Goal: Information Seeking & Learning: Learn about a topic

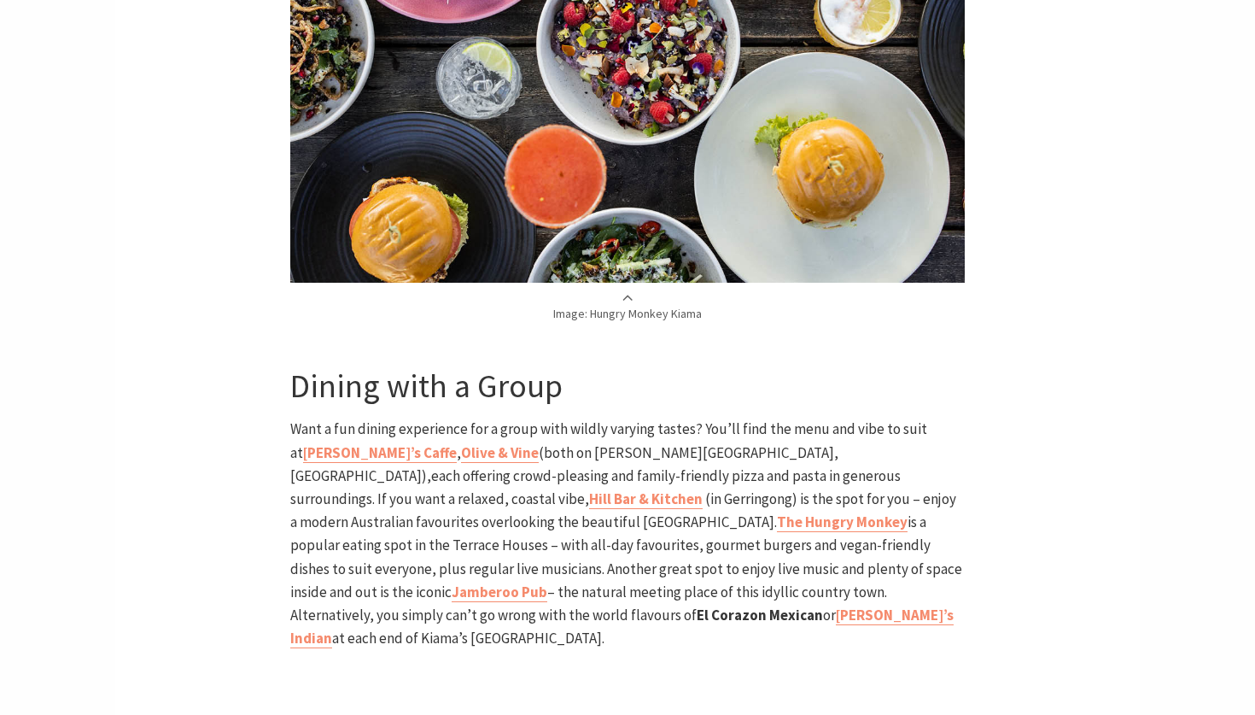
scroll to position [3786, 0]
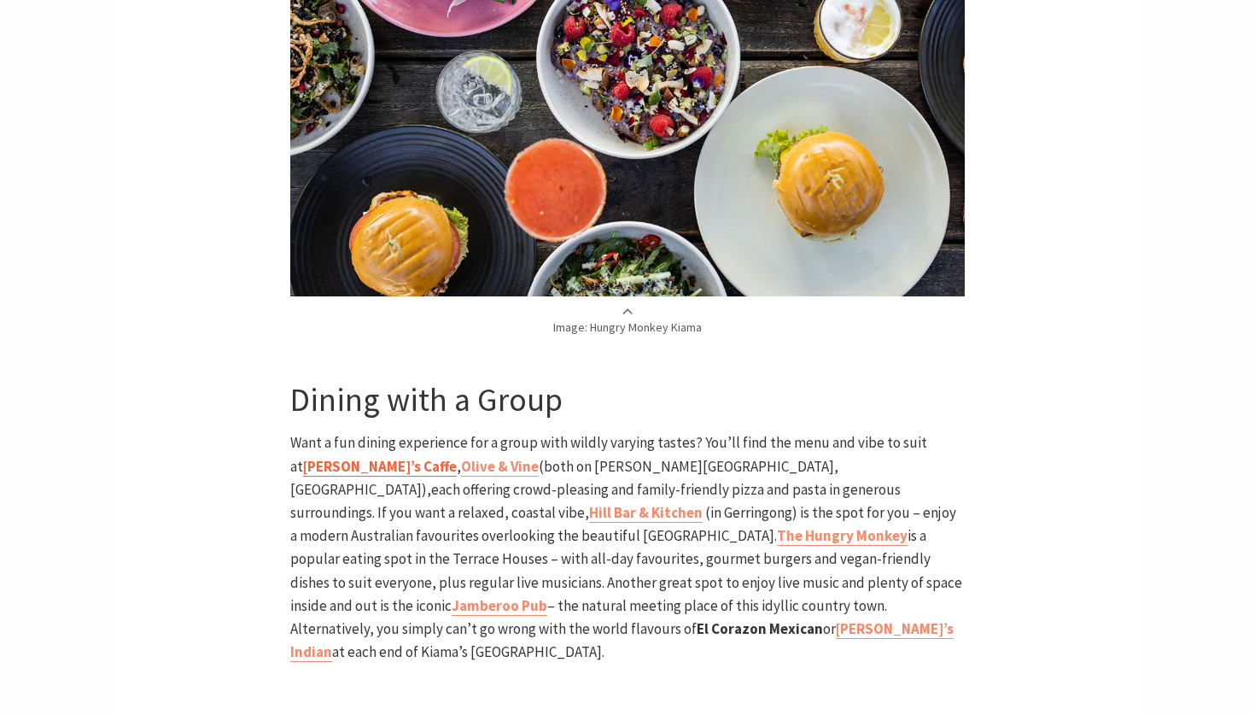
click at [313, 457] on b "Zia’s Caffe" at bounding box center [380, 466] width 154 height 19
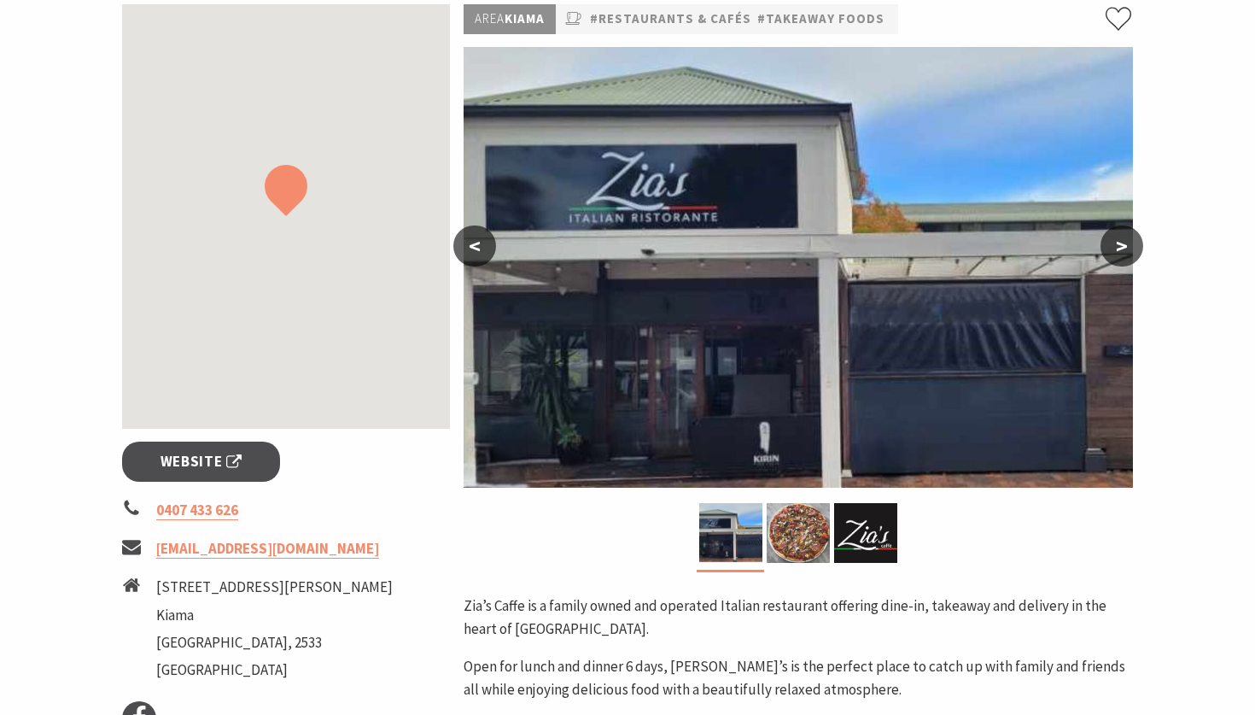
scroll to position [283, 0]
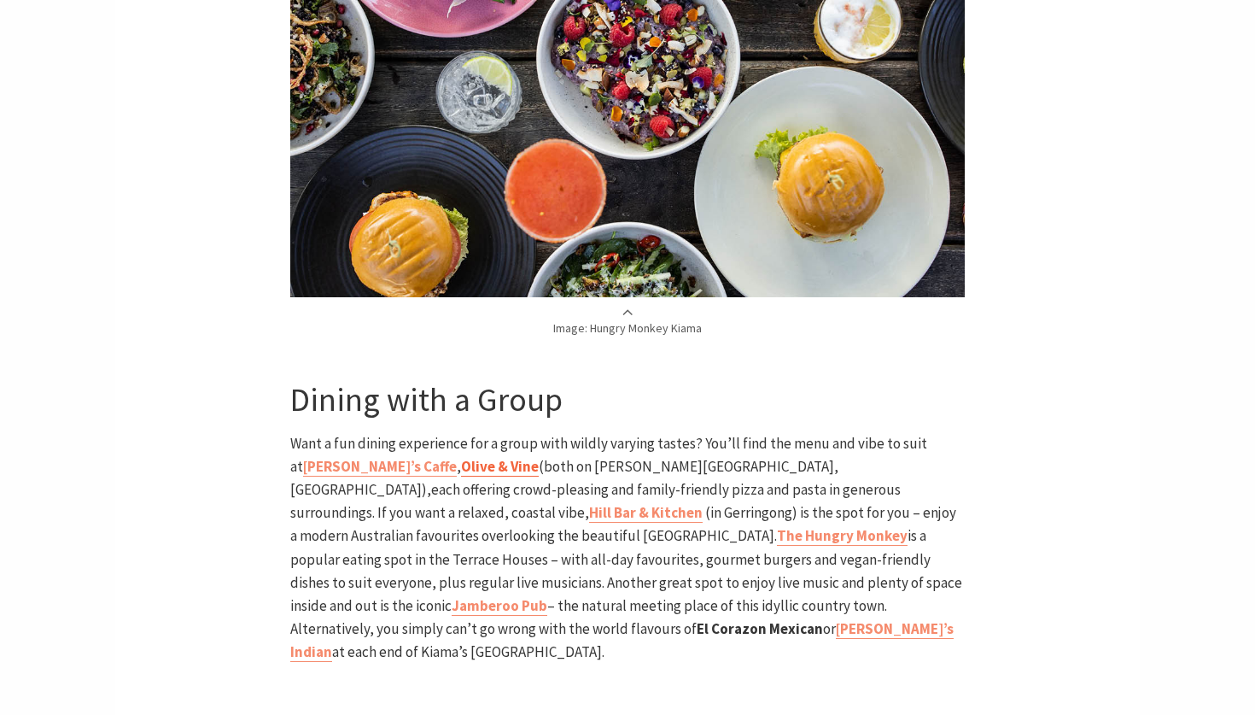
scroll to position [4010, 0]
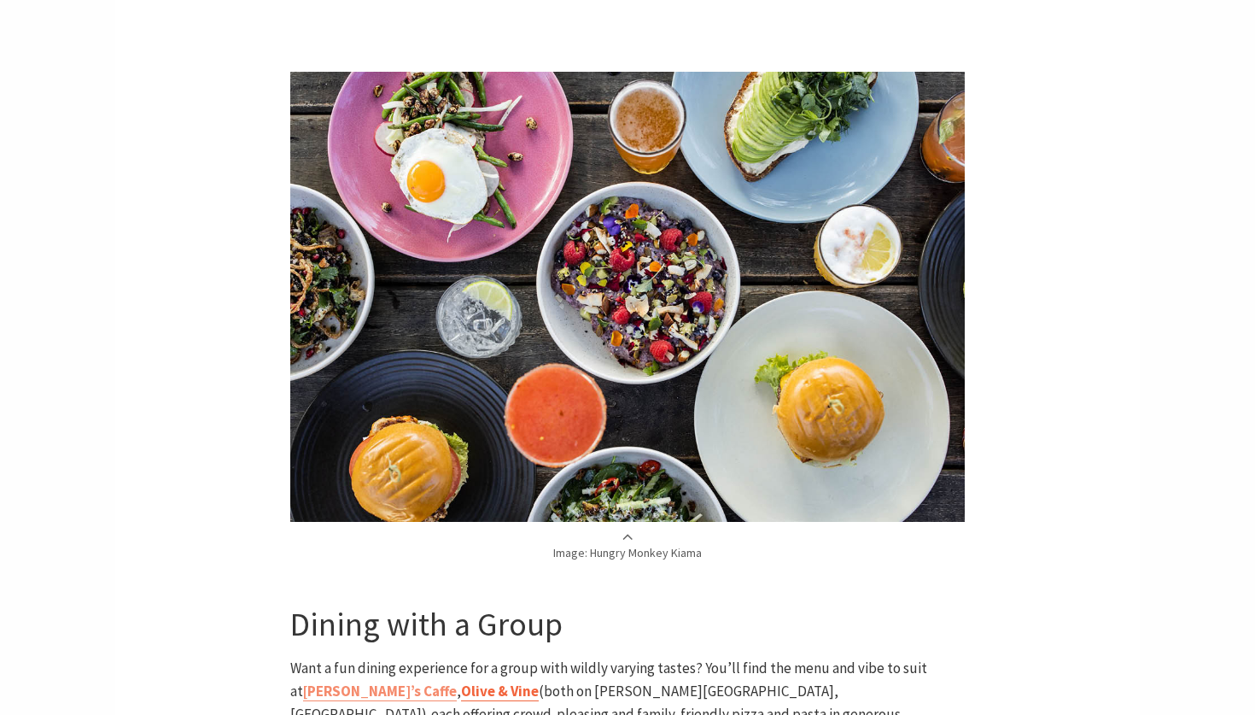
click at [461, 681] on b "Olive & Vine" at bounding box center [500, 690] width 78 height 19
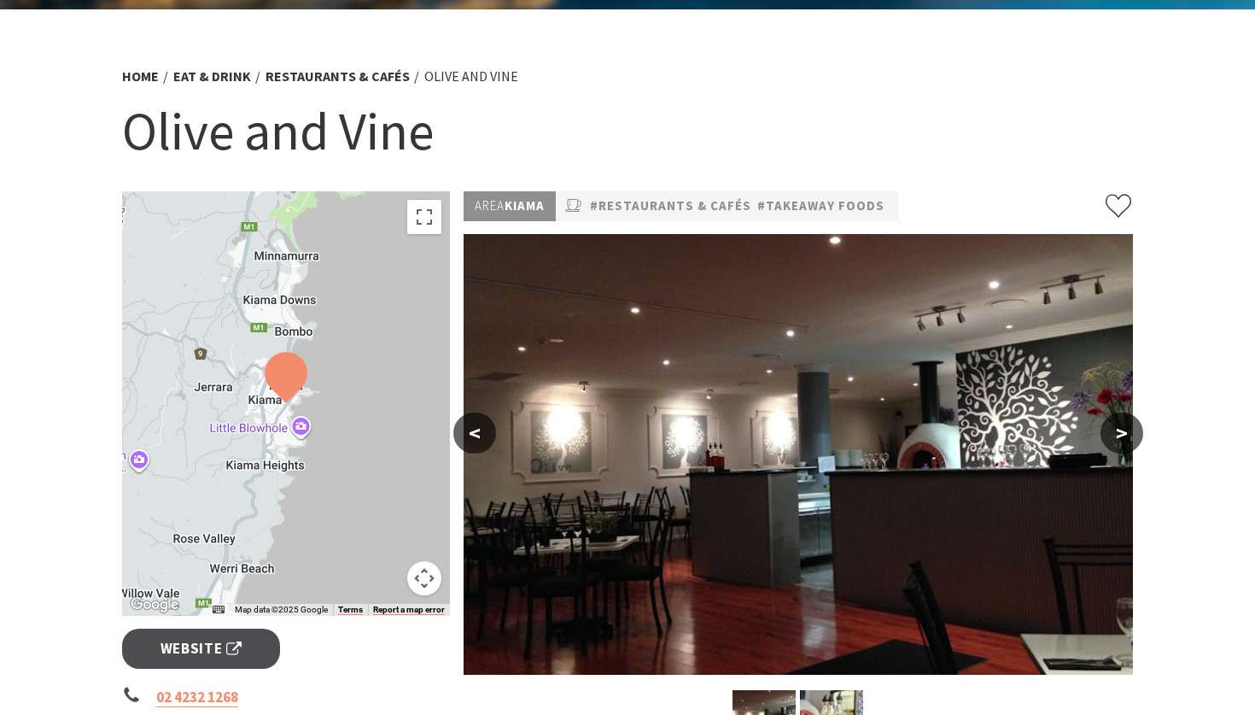
scroll to position [87, 0]
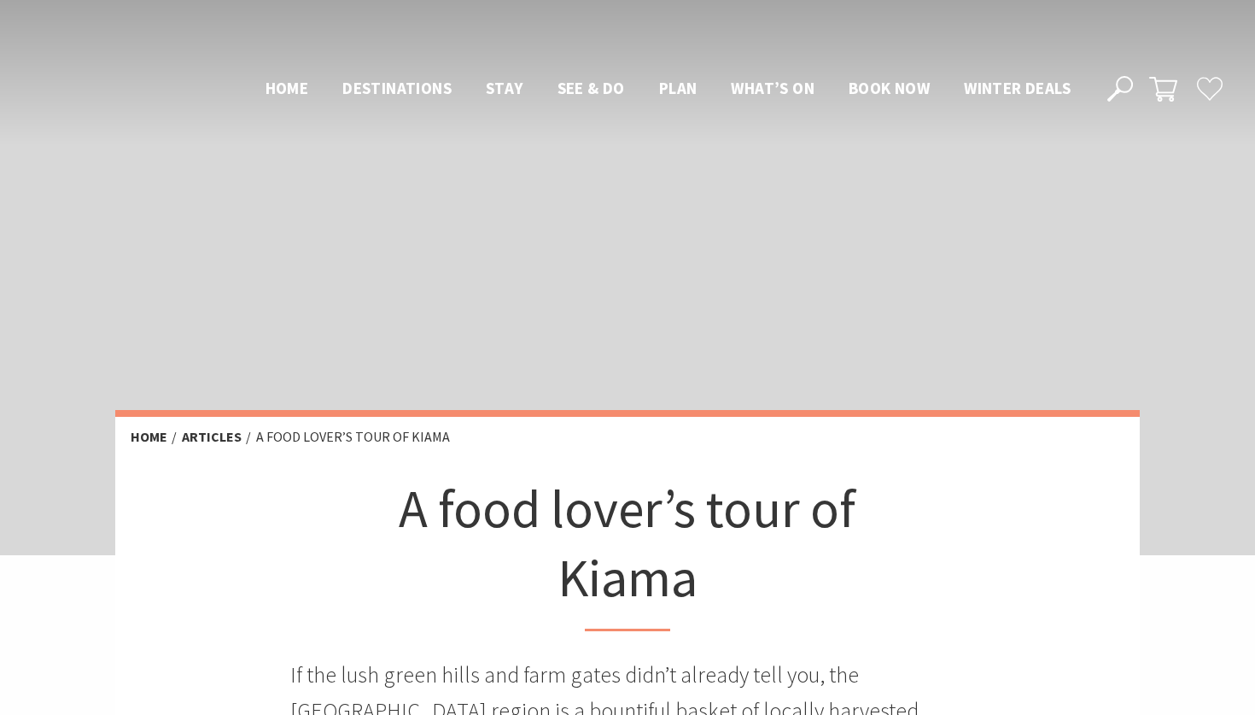
scroll to position [4235, 0]
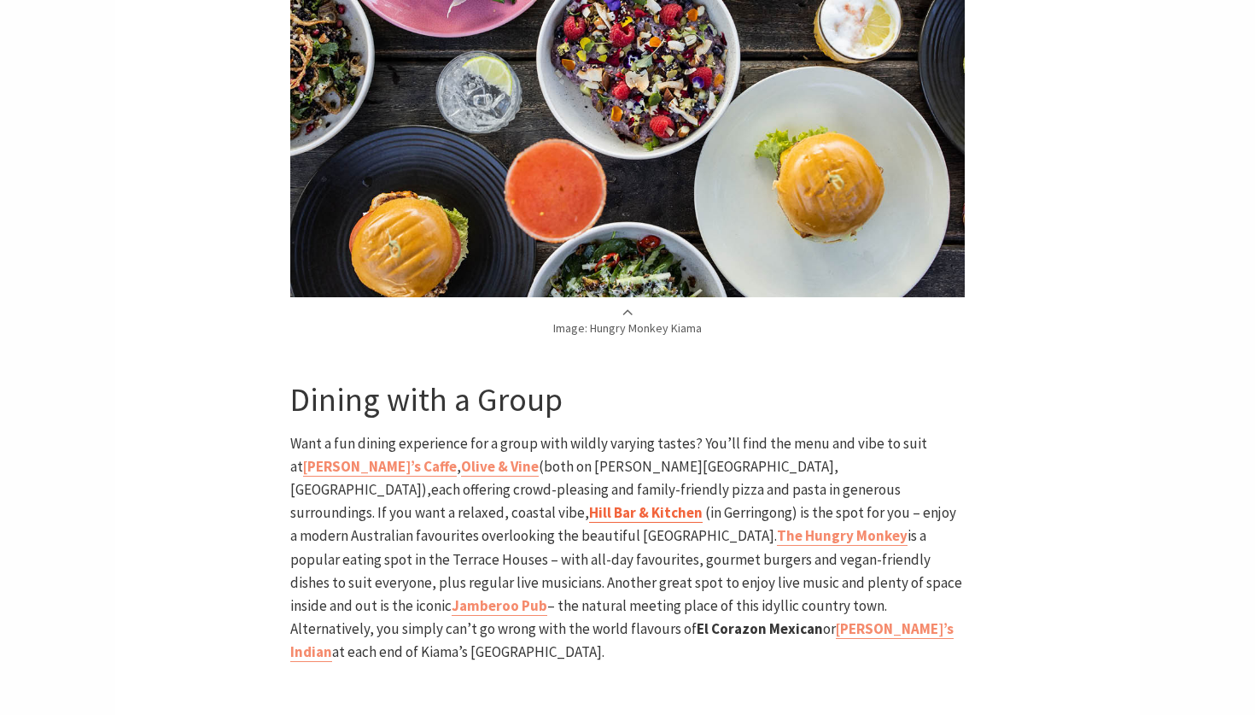
click at [703, 503] on link "Hill Bar & Kitchen" at bounding box center [646, 513] width 114 height 20
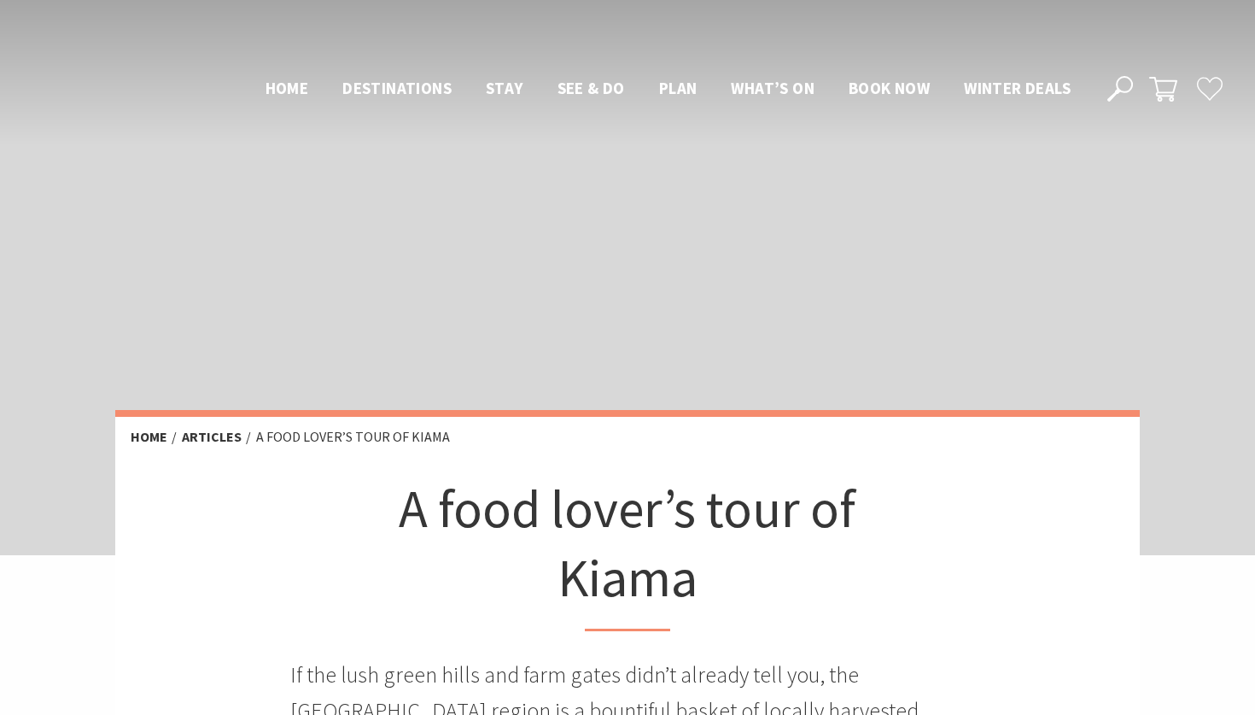
scroll to position [3785, 0]
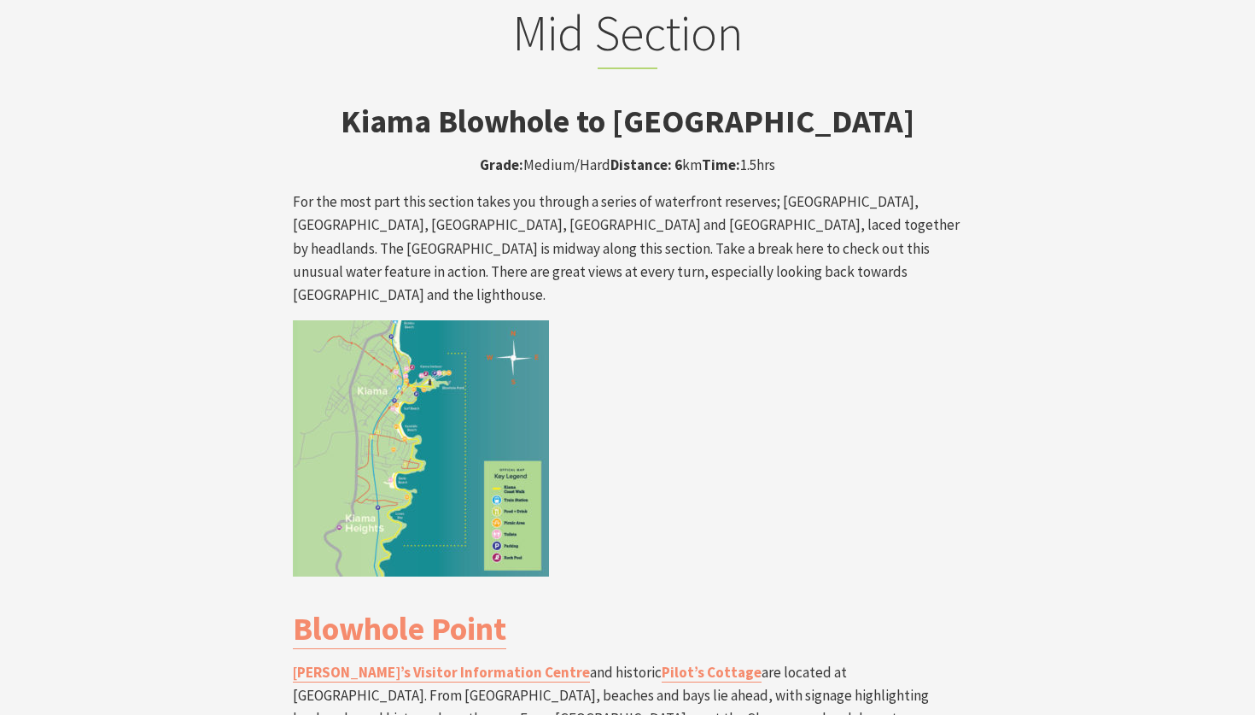
scroll to position [2911, 0]
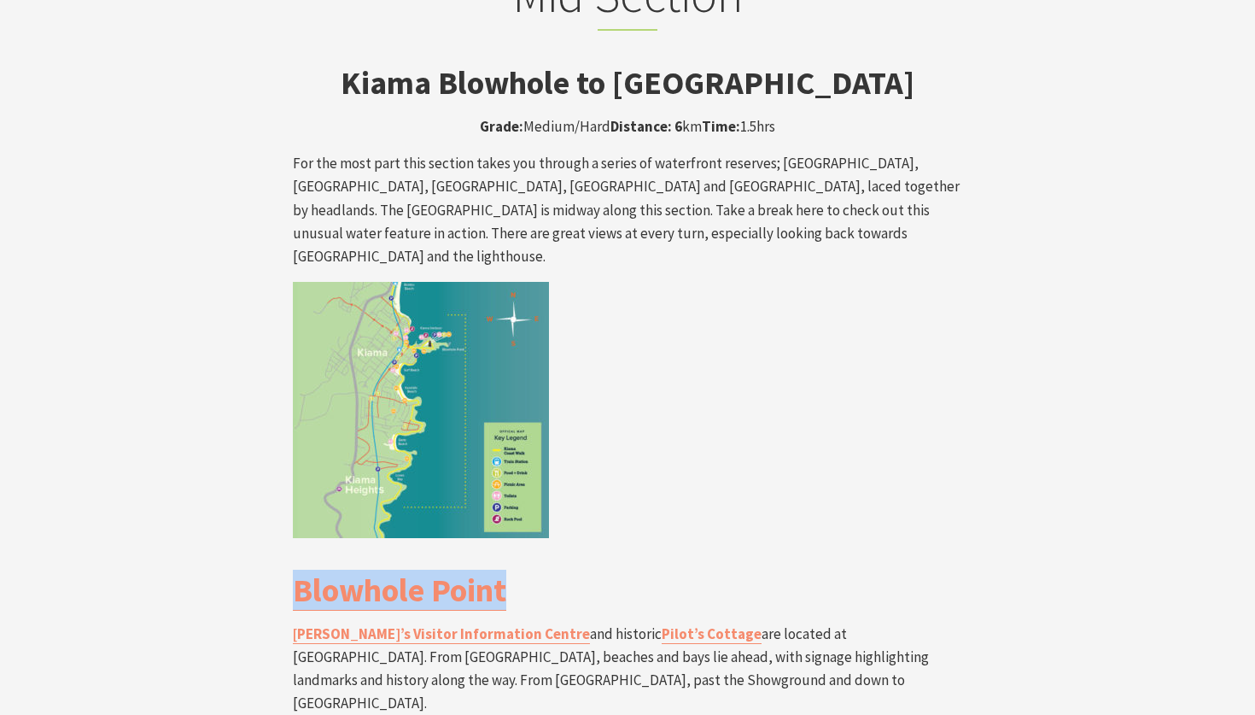
drag, startPoint x: 248, startPoint y: 452, endPoint x: 633, endPoint y: 456, distance: 385.1
click at [633, 456] on div "Mid Section Kiama Blowhole to [GEOGRAPHIC_DATA] Grade: Medium/Hard Distance: 6 …" at bounding box center [627, 708] width 1025 height 1486
copy link "Blowhole Point"
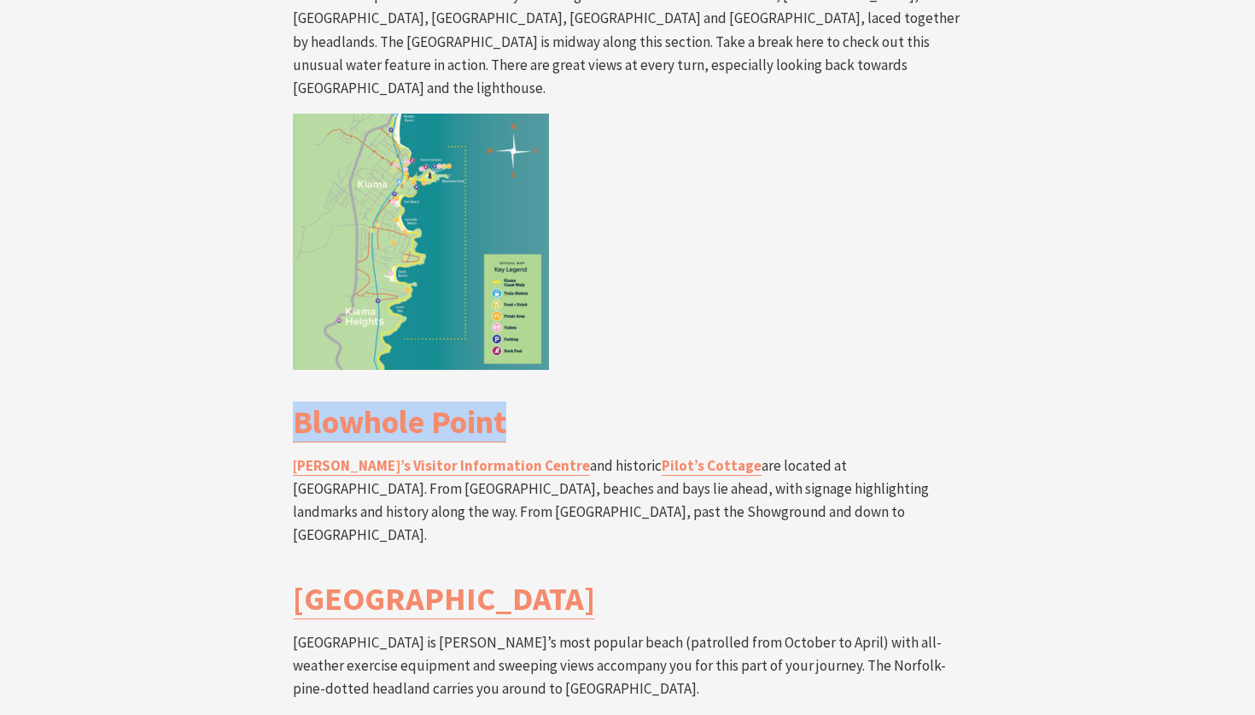
scroll to position [3080, 0]
click at [662, 455] on link "Pilot’s Cottage" at bounding box center [712, 465] width 100 height 20
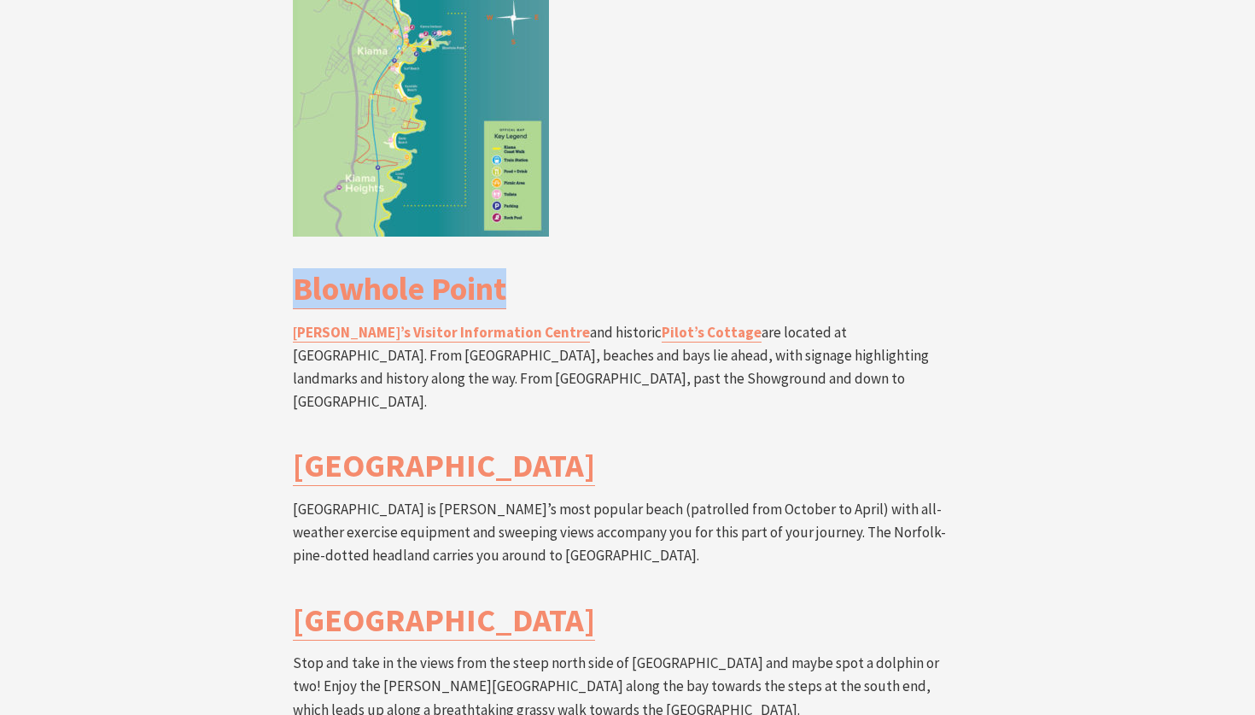
scroll to position [3211, 0]
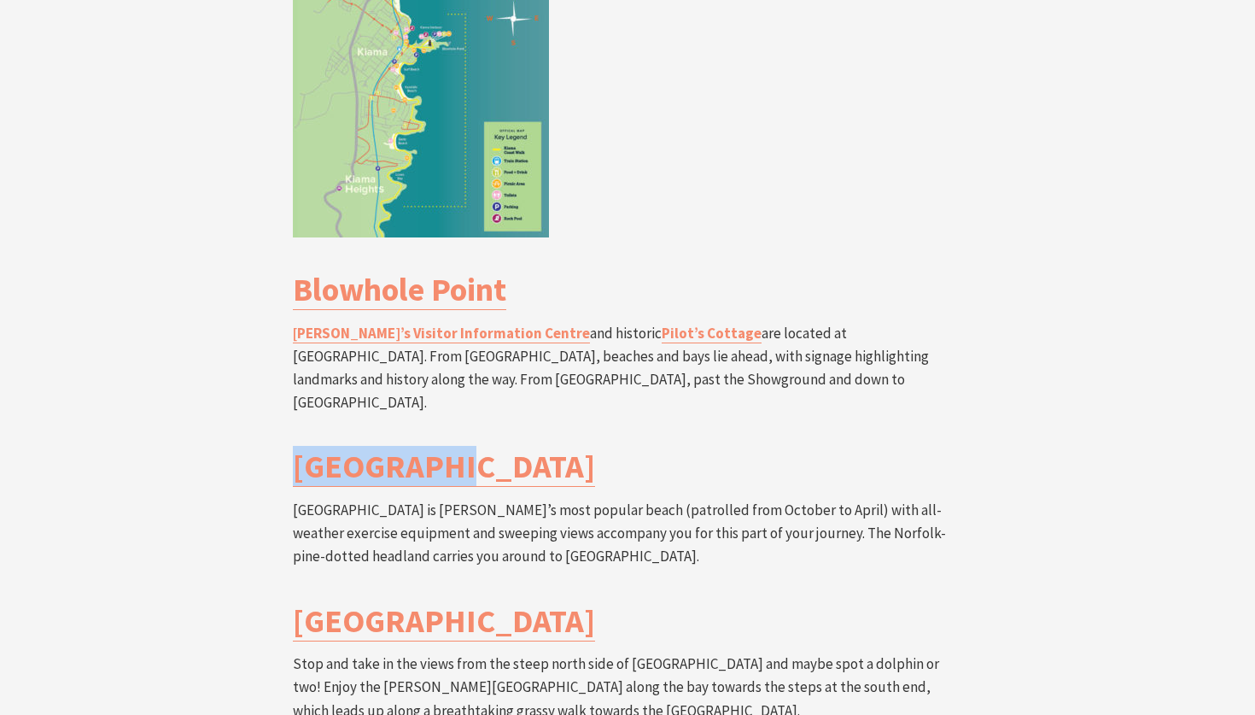
drag, startPoint x: 261, startPoint y: 318, endPoint x: 534, endPoint y: 337, distance: 273.9
click at [534, 337] on div "Mid Section Kiama Blowhole to [GEOGRAPHIC_DATA] Grade: Medium/Hard Distance: 6 …" at bounding box center [627, 407] width 1025 height 1486
copy link "[GEOGRAPHIC_DATA]"
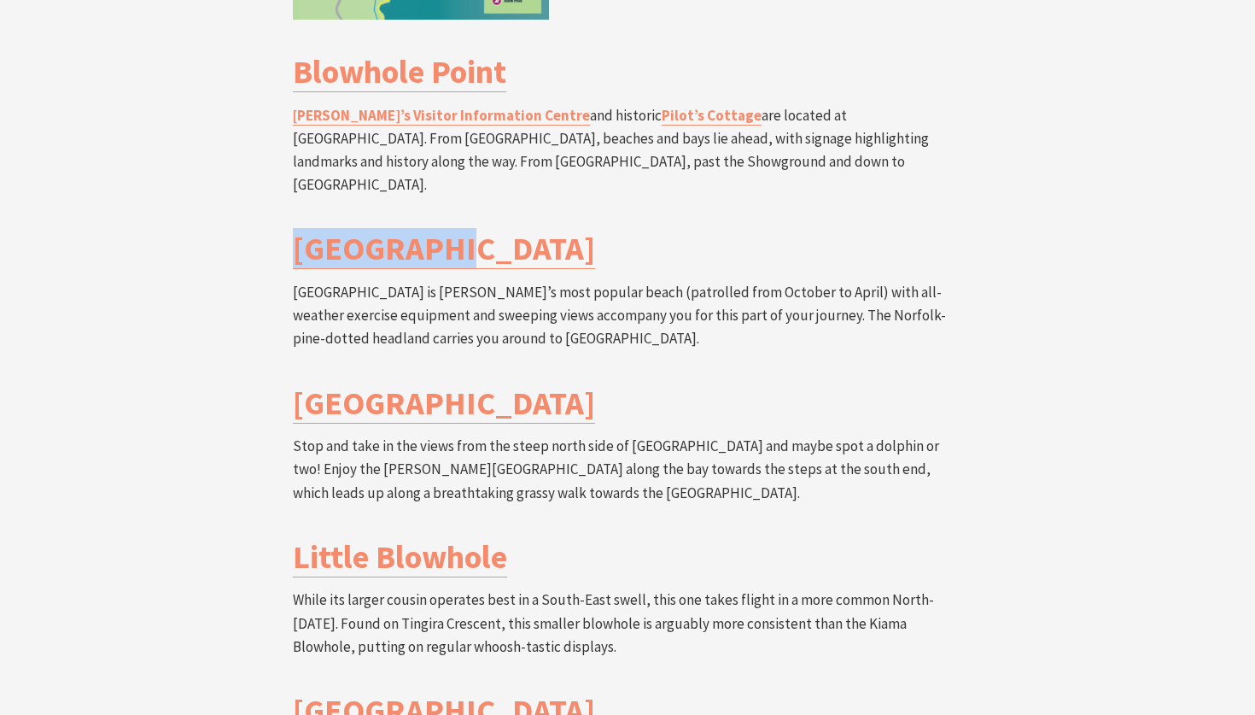
scroll to position [3447, 0]
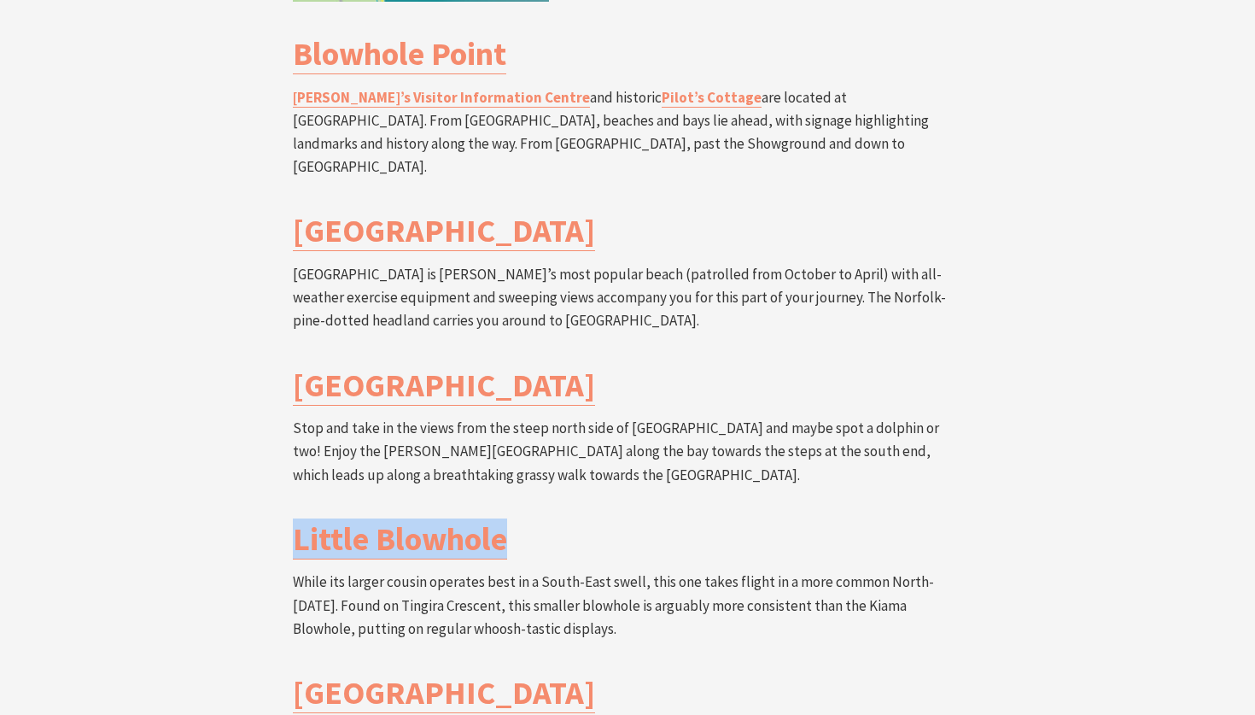
drag, startPoint x: 263, startPoint y: 390, endPoint x: 566, endPoint y: 390, distance: 303.1
click at [566, 390] on div "Mid Section Kiama Blowhole to [GEOGRAPHIC_DATA] Grade: Medium/Hard Distance: 6 …" at bounding box center [627, 172] width 1025 height 1486
copy link "Little Blowhole"
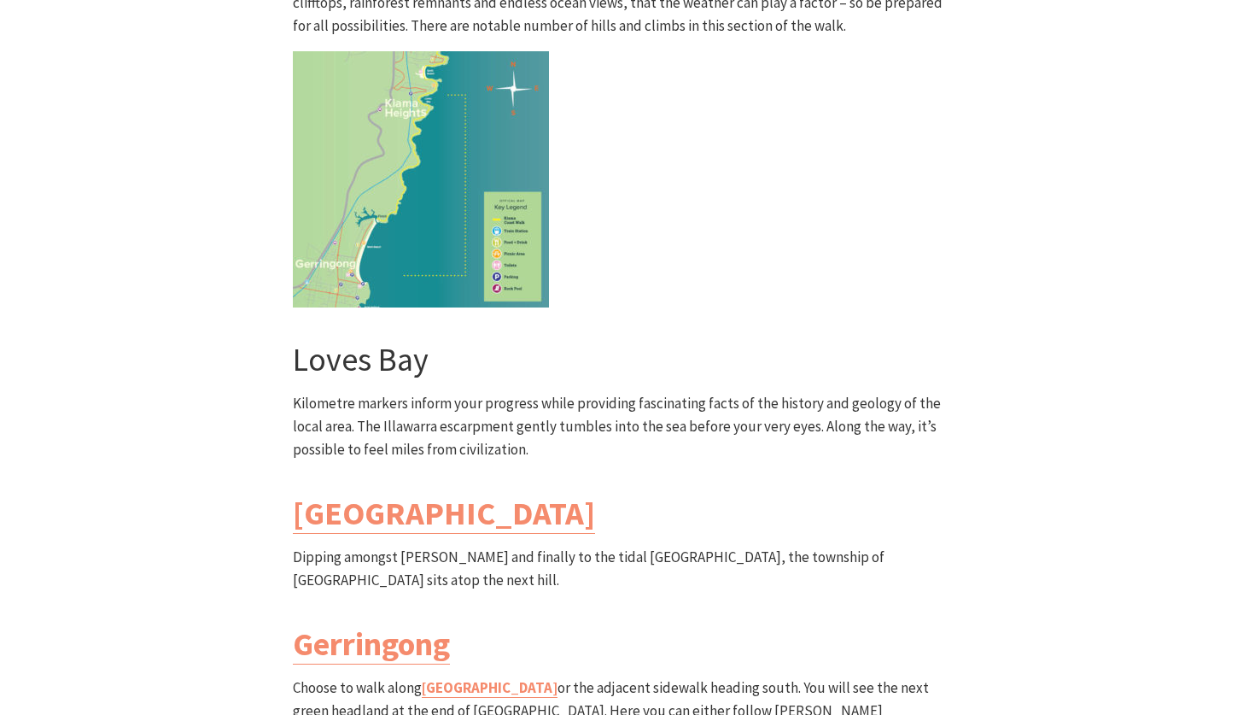
scroll to position [4676, 0]
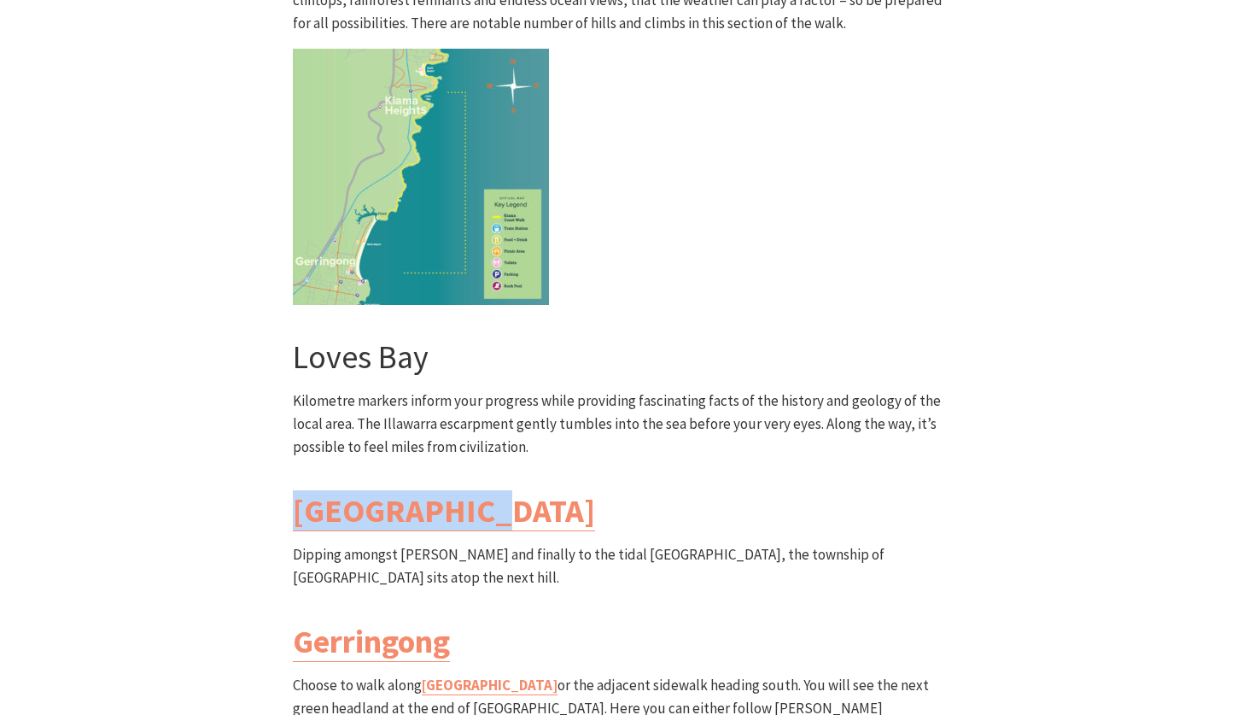
drag, startPoint x: 532, startPoint y: 342, endPoint x: 95, endPoint y: 342, distance: 437.1
click at [95, 342] on section "South Section Loves Bay to Gerringong Walk Grade: Medium/Hard Distance: 6km Tim…" at bounding box center [627, 323] width 1255 height 1276
copy link "[GEOGRAPHIC_DATA]"
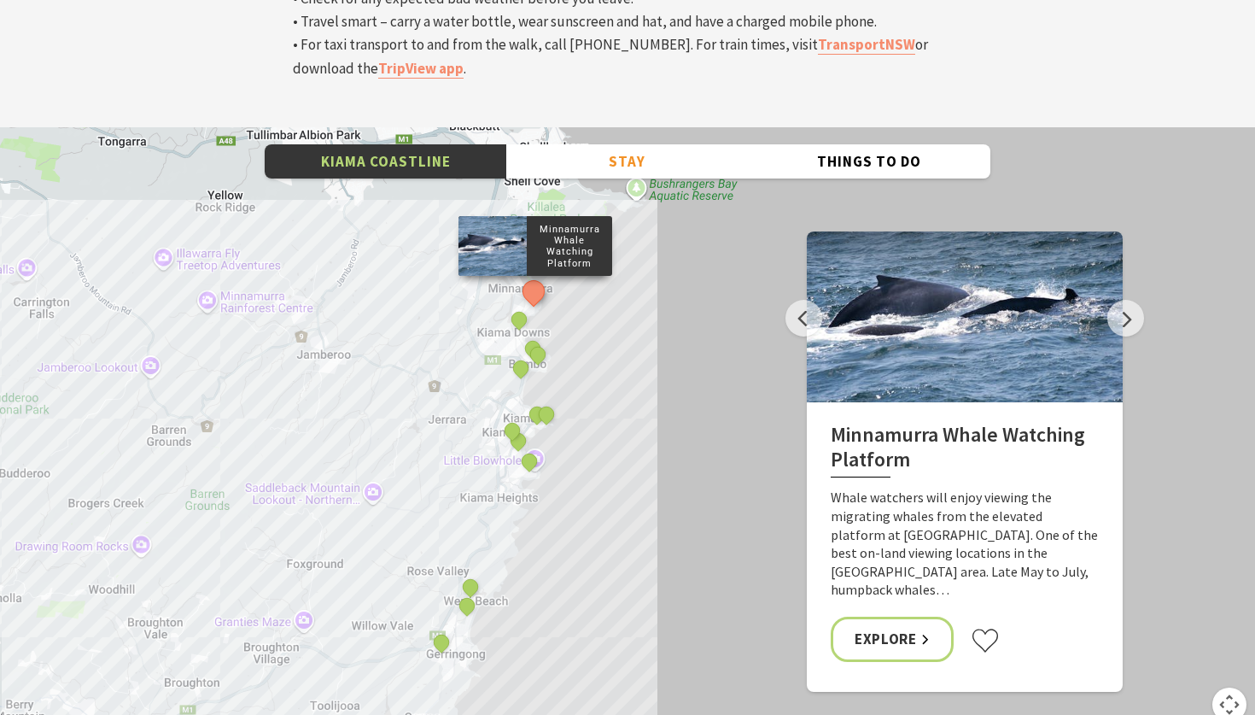
scroll to position [5886, 0]
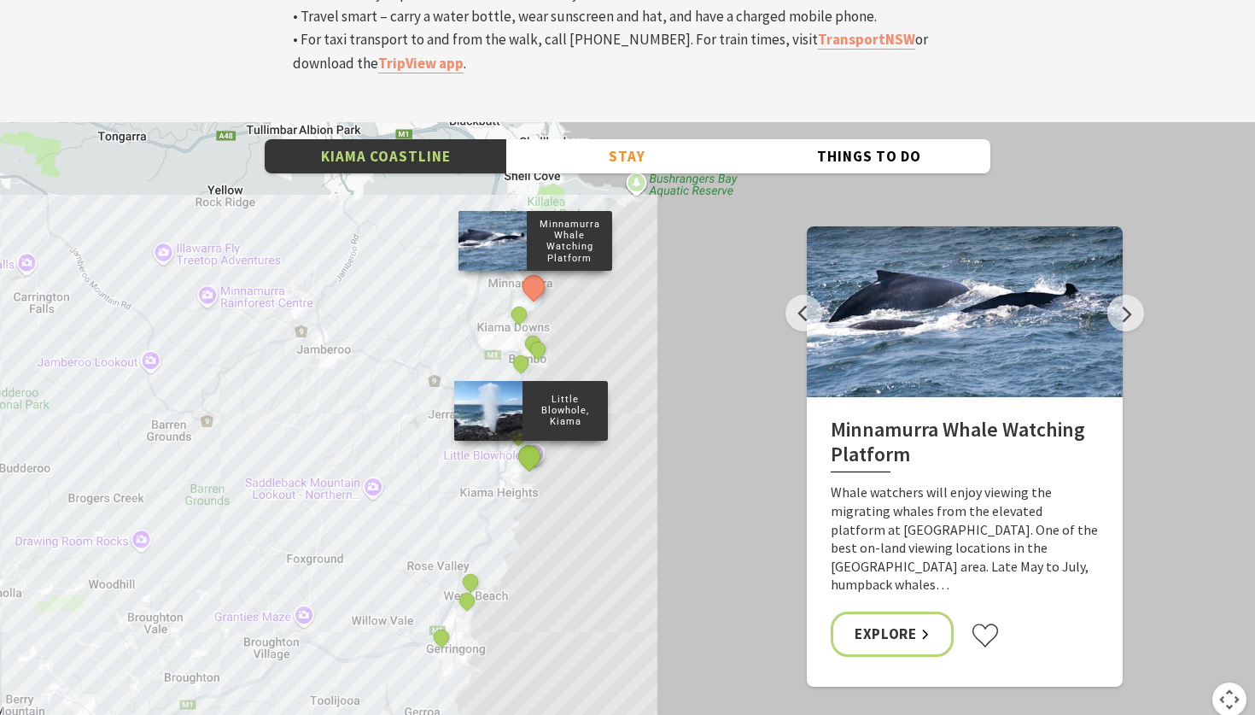
click at [525, 440] on button "See detail about Little Blowhole, Kiama" at bounding box center [530, 456] width 32 height 32
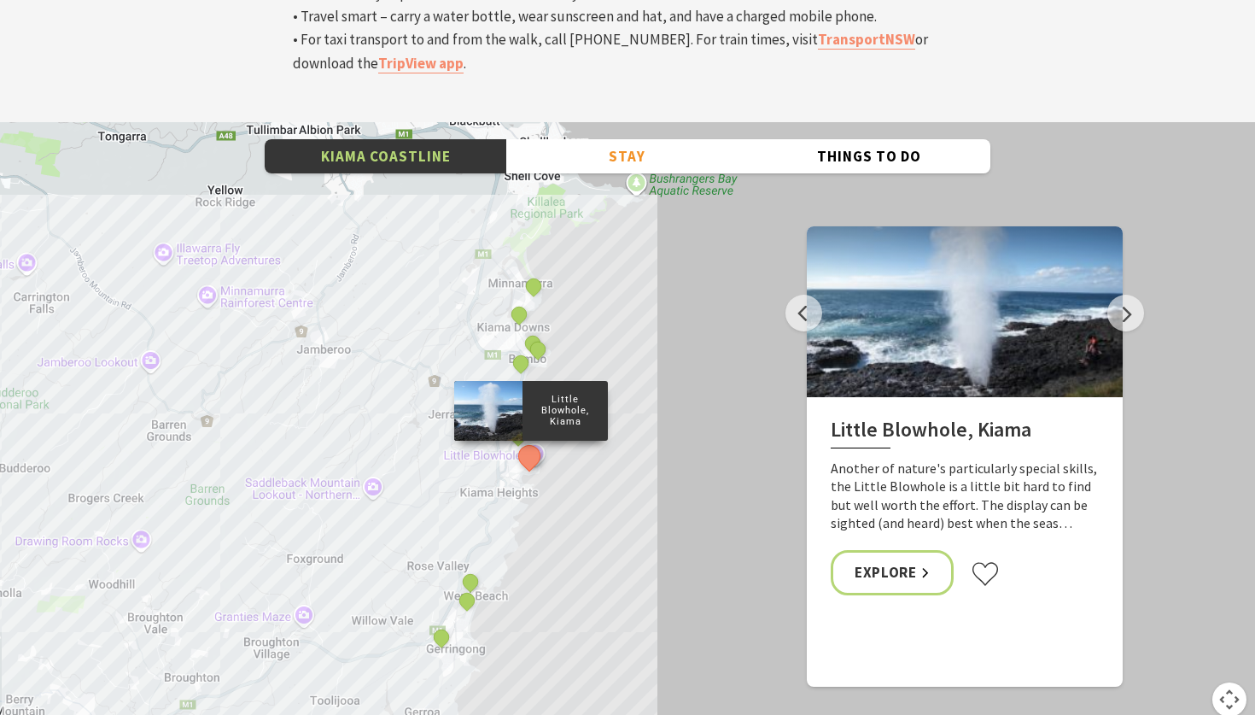
click at [525, 304] on div "Minnamurra Whale Watching Platform Gerringong Whale Watching Platform [GEOGRAPH…" at bounding box center [627, 429] width 1255 height 615
click at [517, 358] on div "Minnamurra Whale Watching Platform Gerringong Whale Watching Platform [GEOGRAPH…" at bounding box center [627, 429] width 1255 height 615
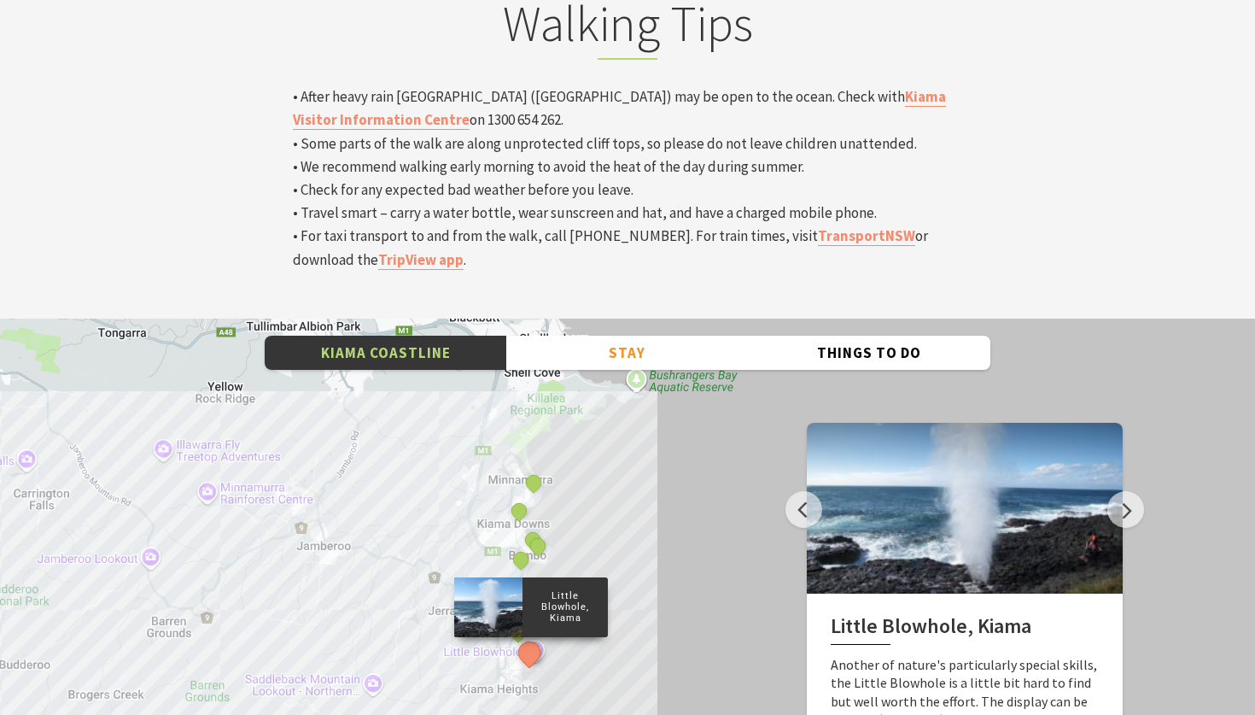
scroll to position [5687, 0]
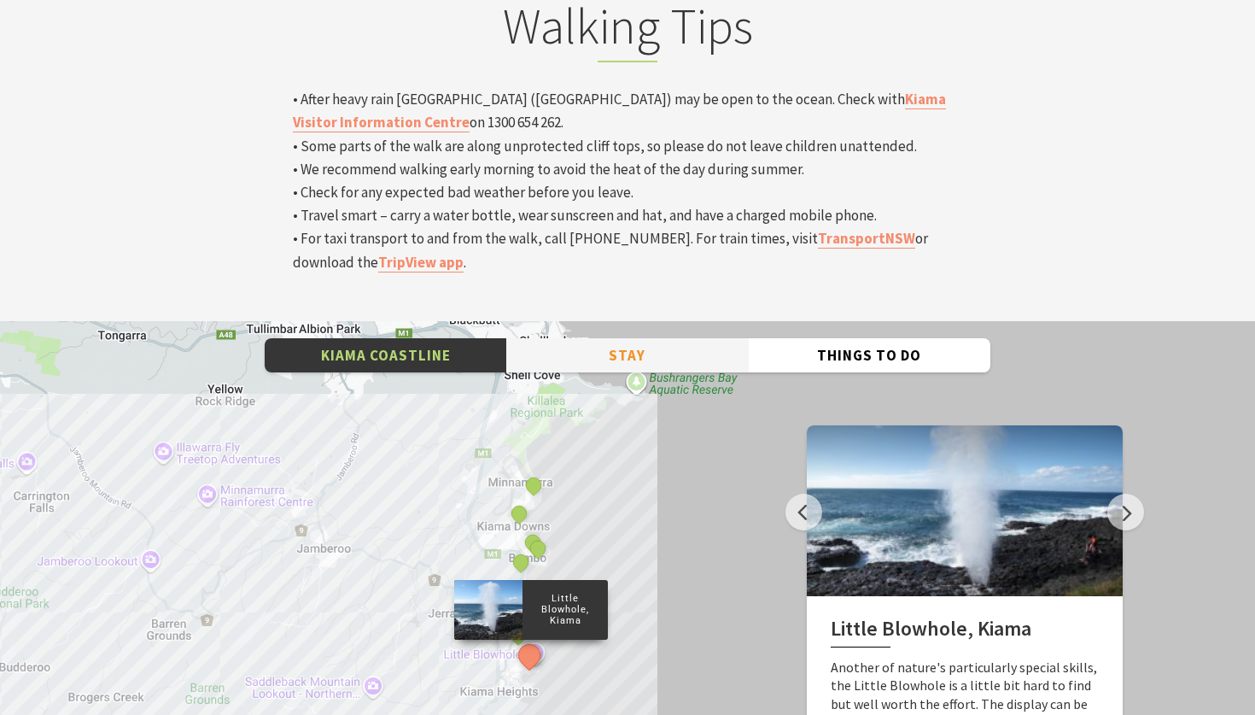
click at [587, 338] on button "Stay" at bounding box center [627, 355] width 242 height 35
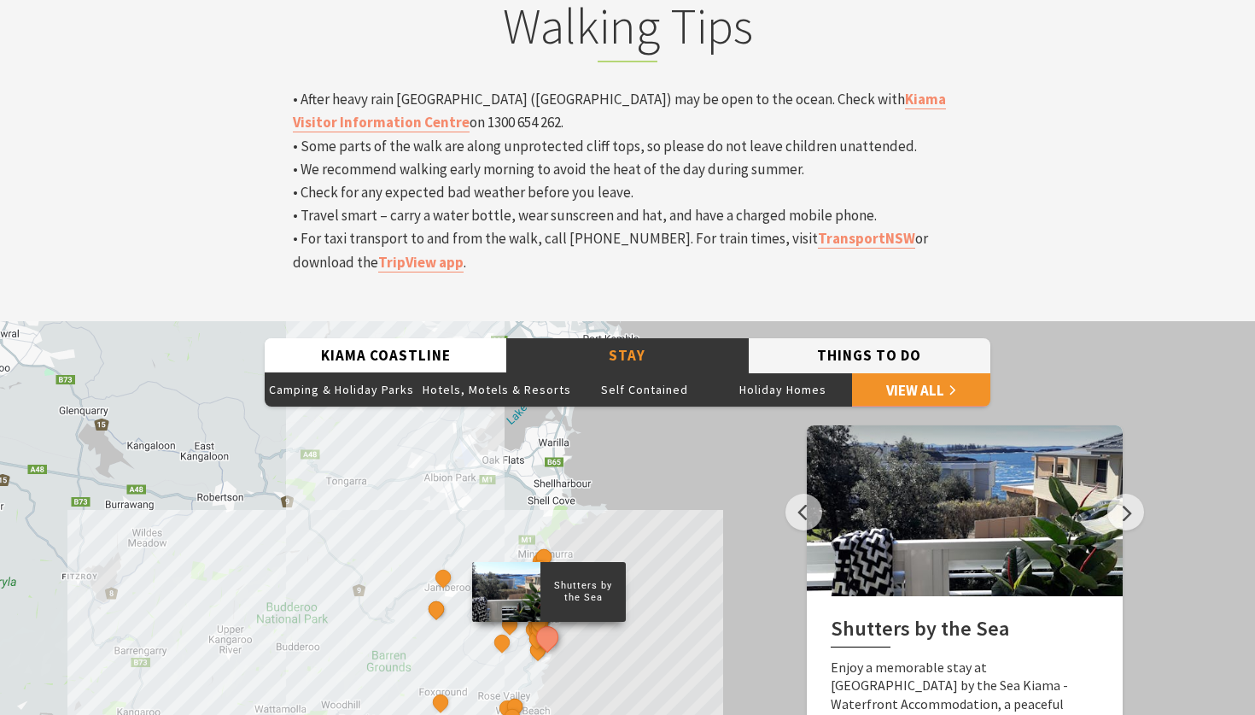
click at [780, 338] on button "Things To Do" at bounding box center [870, 355] width 242 height 35
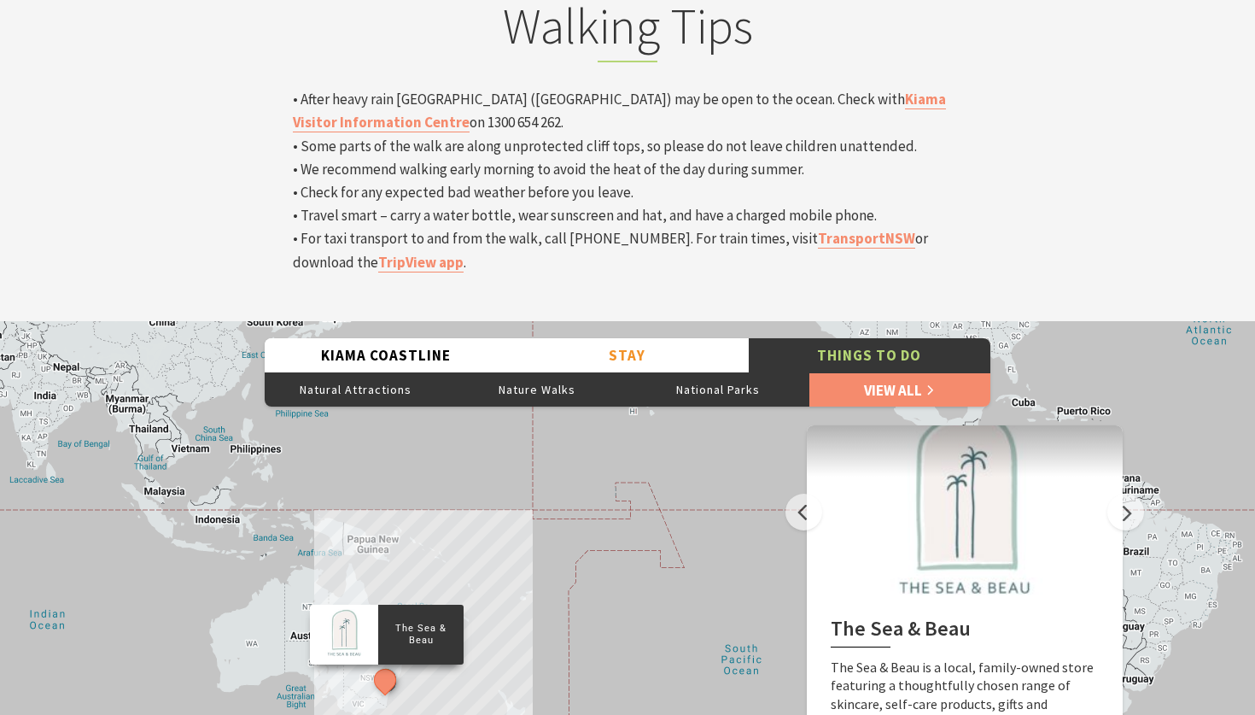
drag, startPoint x: 632, startPoint y: 433, endPoint x: 108, endPoint y: 356, distance: 529.8
click at [108, 356] on div "The Sea & Beau Hoddles Track, Kiama Illawarra Light Railway Museum Soul Revival…" at bounding box center [627, 628] width 1255 height 615
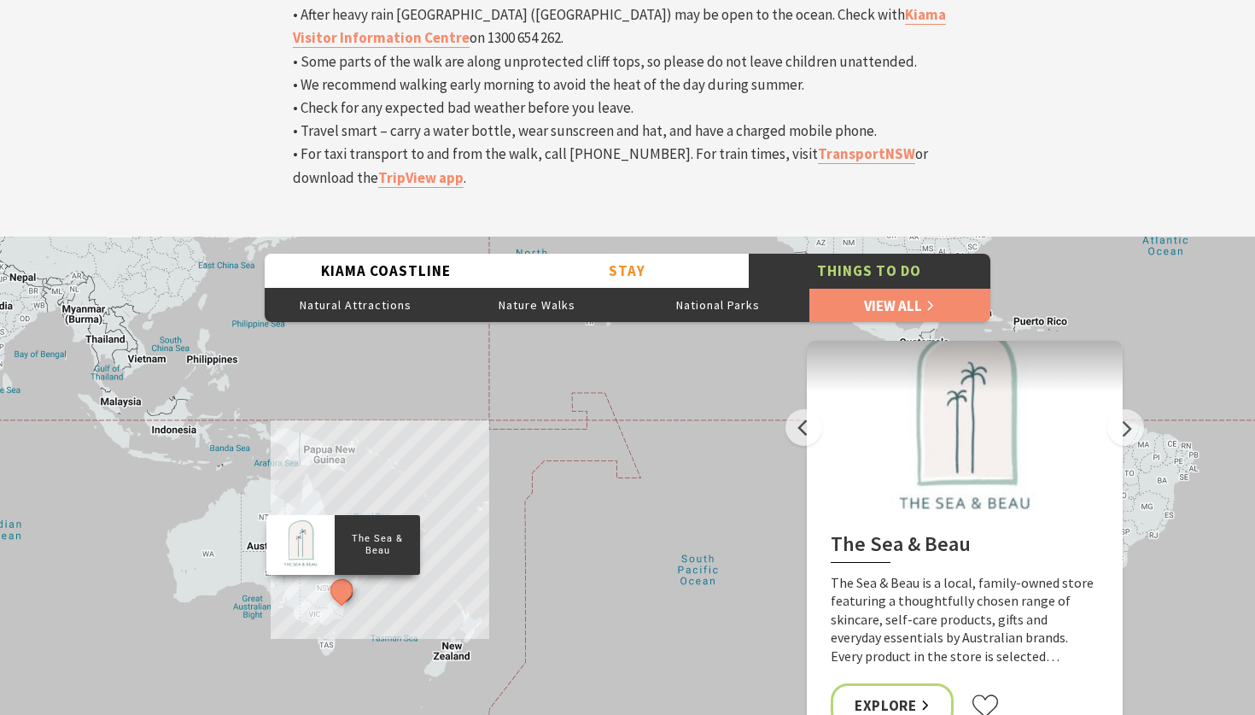
scroll to position [5796, 0]
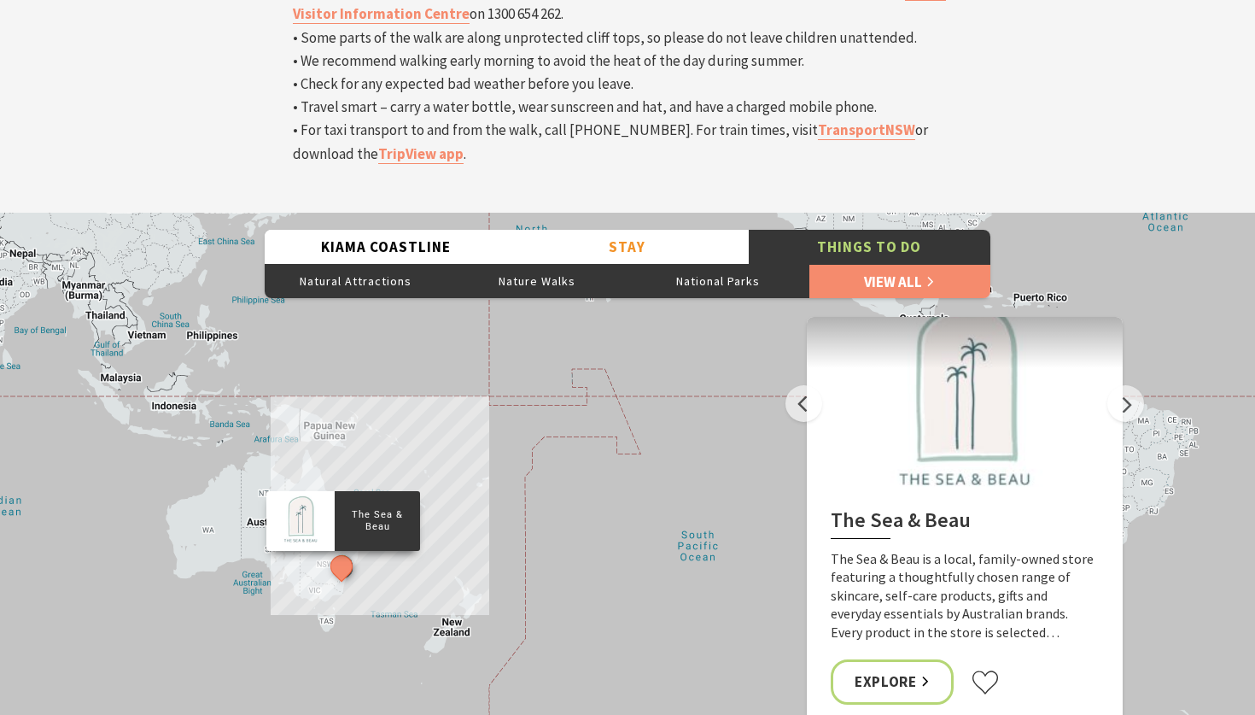
click at [1185, 687] on button "Zoom in" at bounding box center [1187, 704] width 34 height 34
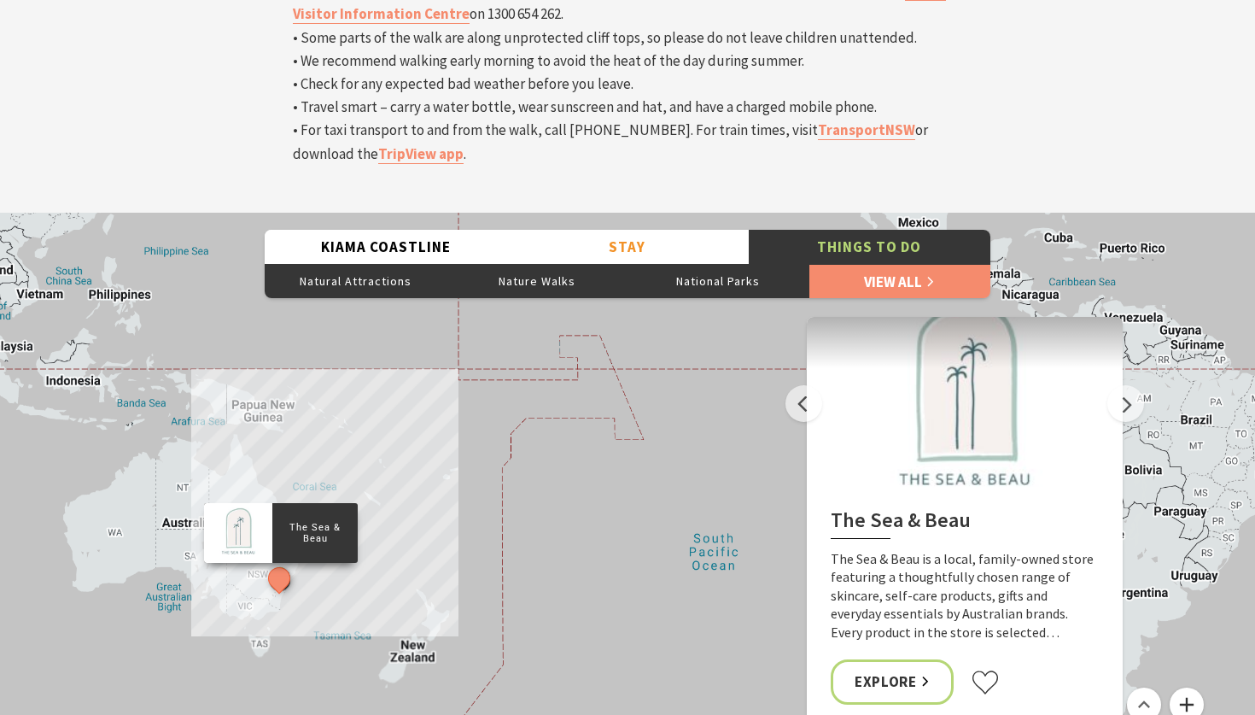
click at [1185, 687] on button "Zoom in" at bounding box center [1187, 704] width 34 height 34
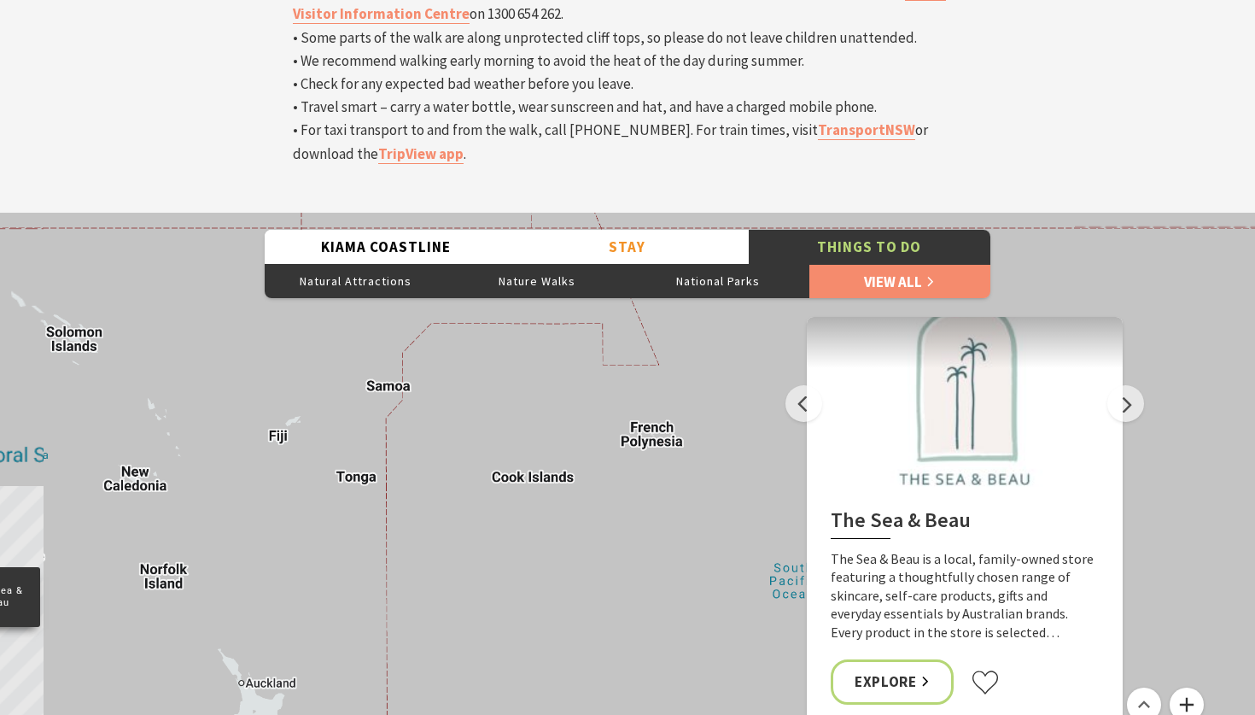
click at [1185, 687] on button "Zoom in" at bounding box center [1187, 704] width 34 height 34
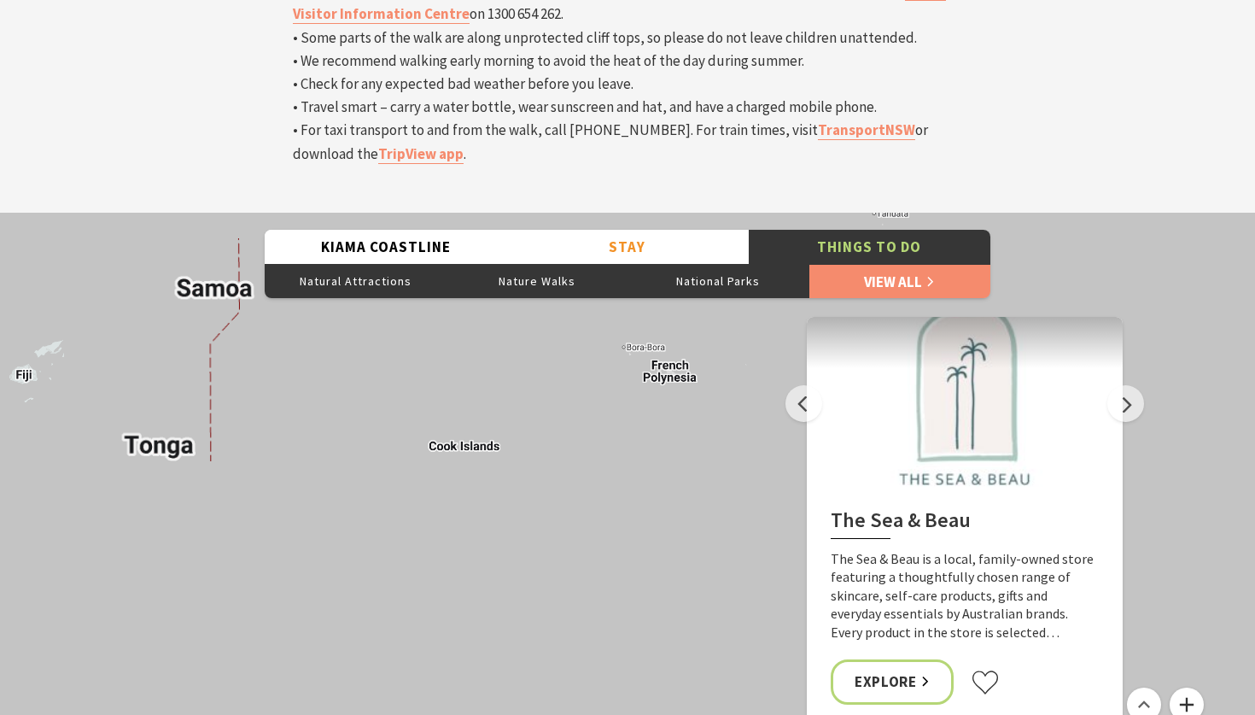
click at [1185, 687] on button "Zoom in" at bounding box center [1187, 704] width 34 height 34
drag, startPoint x: 413, startPoint y: 592, endPoint x: 1254, endPoint y: 457, distance: 851.7
click at [1254, 456] on div "The Sea & Beau Hoddles Track, Kiama Illawarra Light Railway Museum Soul Revival…" at bounding box center [627, 520] width 1255 height 615
drag, startPoint x: 510, startPoint y: 352, endPoint x: 1252, endPoint y: 429, distance: 746.0
click at [1251, 429] on div "The Sea & Beau Hoddles Track, Kiama Illawarra Light Railway Museum Soul Revival…" at bounding box center [627, 520] width 1255 height 615
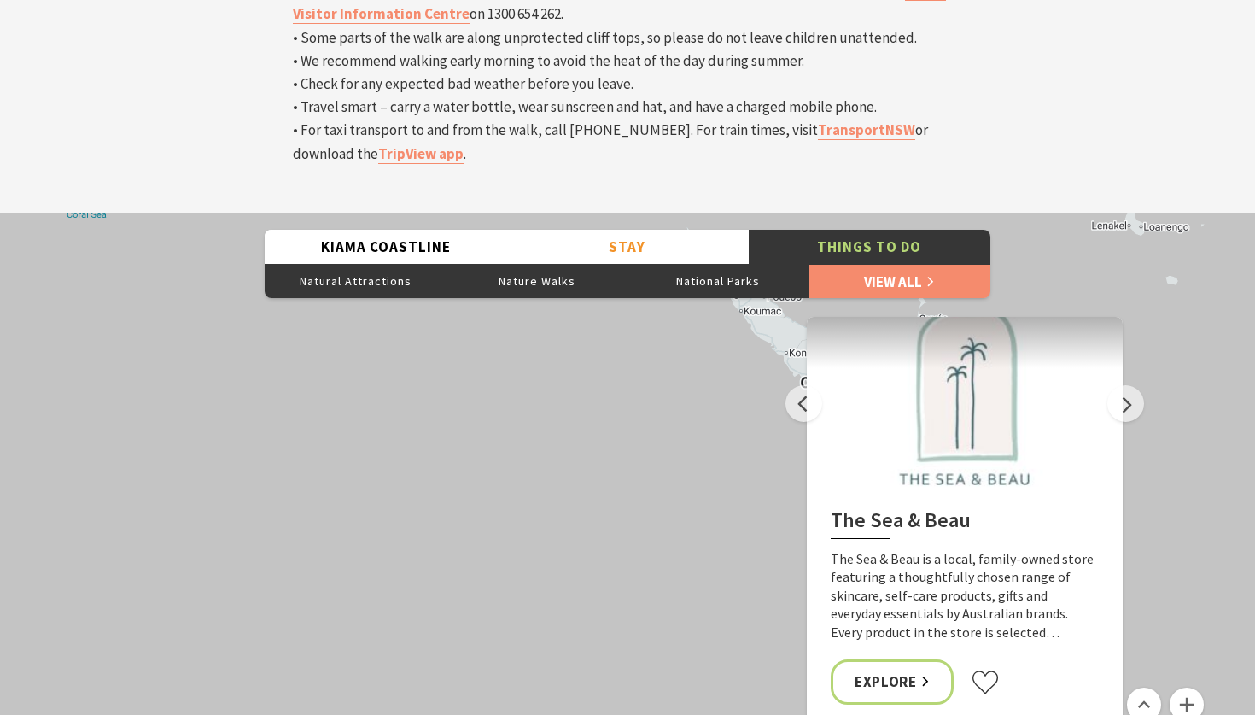
drag, startPoint x: 737, startPoint y: 362, endPoint x: 716, endPoint y: 394, distance: 37.7
click at [742, 383] on div "The Sea & Beau Hoddles Track, Kiama Illawarra Light Railway Museum Soul Revival…" at bounding box center [627, 520] width 1255 height 615
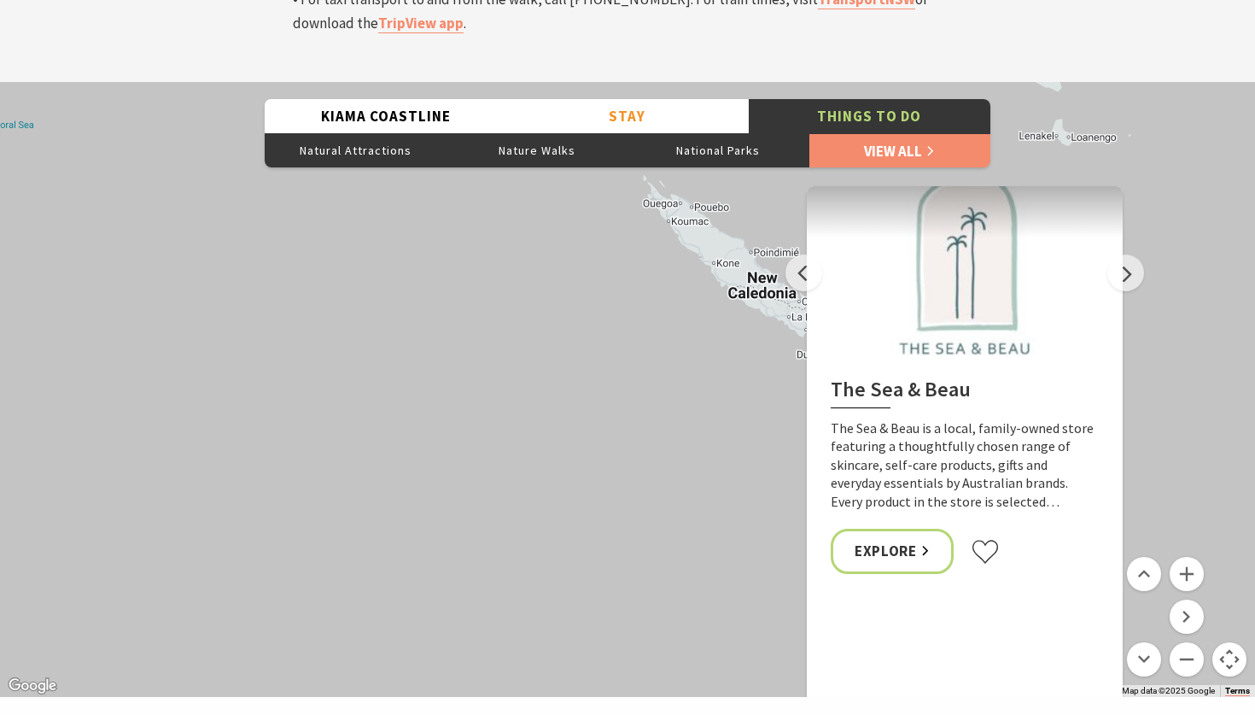
scroll to position [5898, 0]
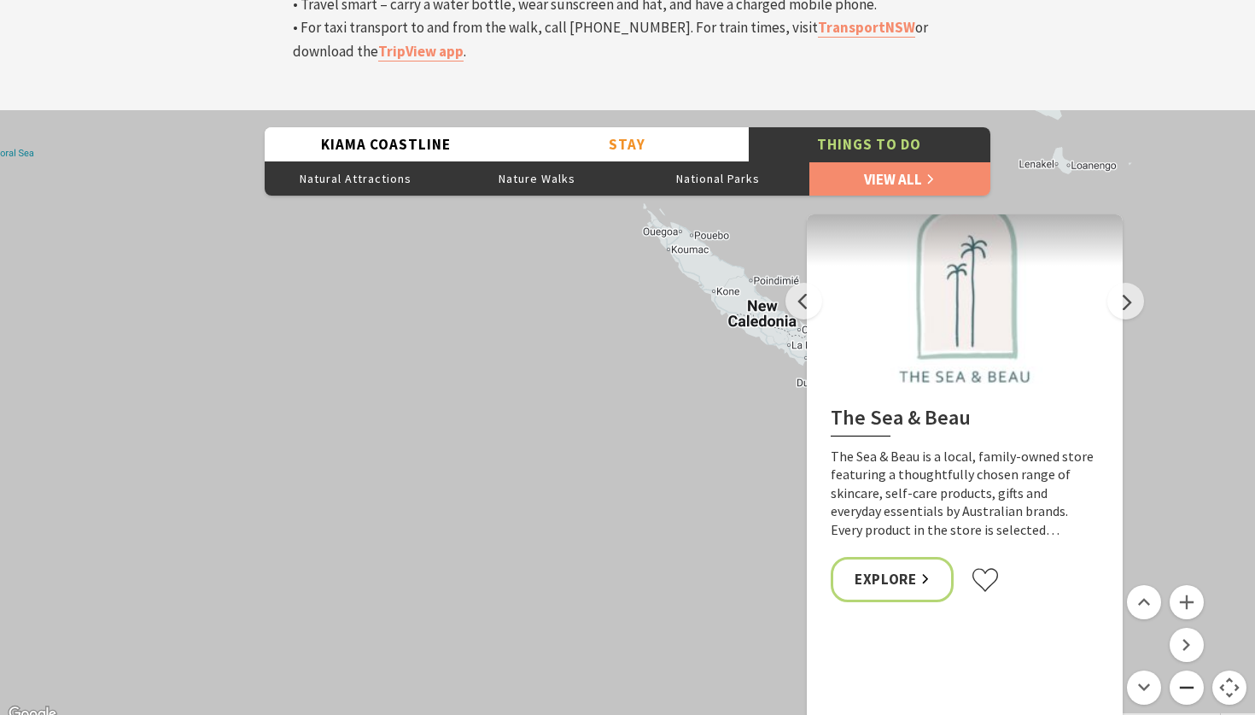
click at [1190, 670] on button "Zoom out" at bounding box center [1187, 687] width 34 height 34
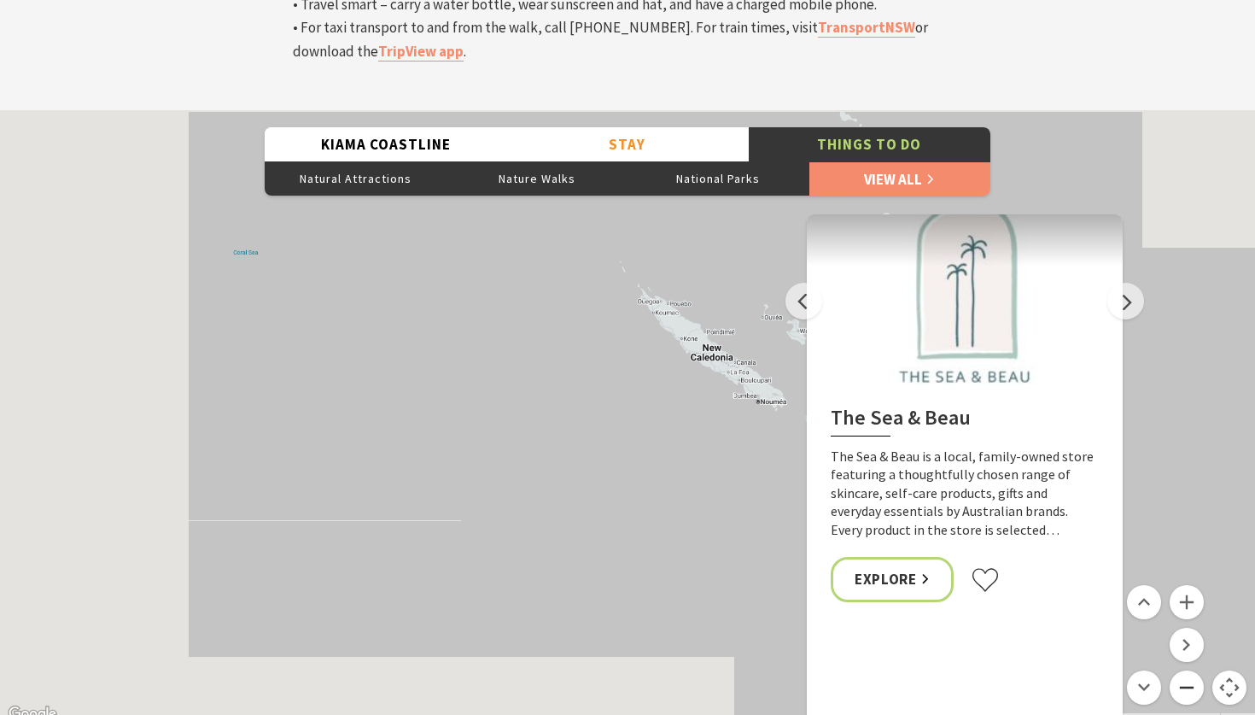
click at [1190, 670] on button "Zoom out" at bounding box center [1187, 687] width 34 height 34
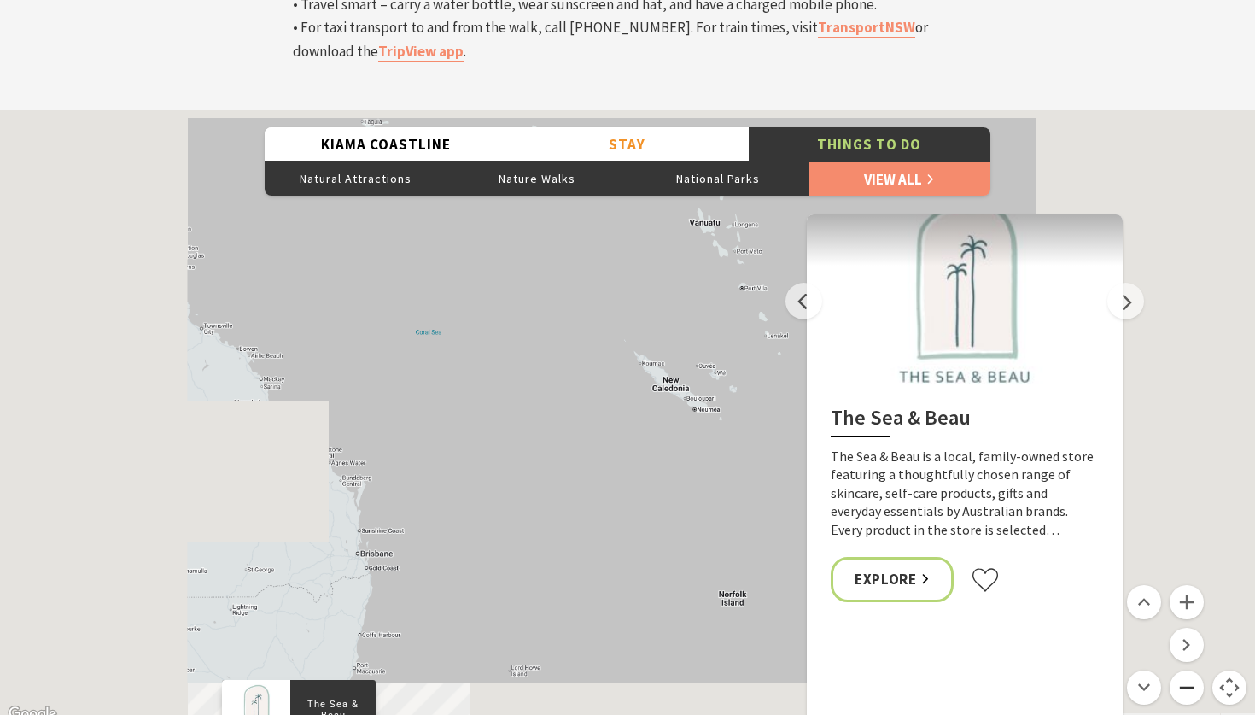
click at [1190, 670] on button "Zoom out" at bounding box center [1187, 687] width 34 height 34
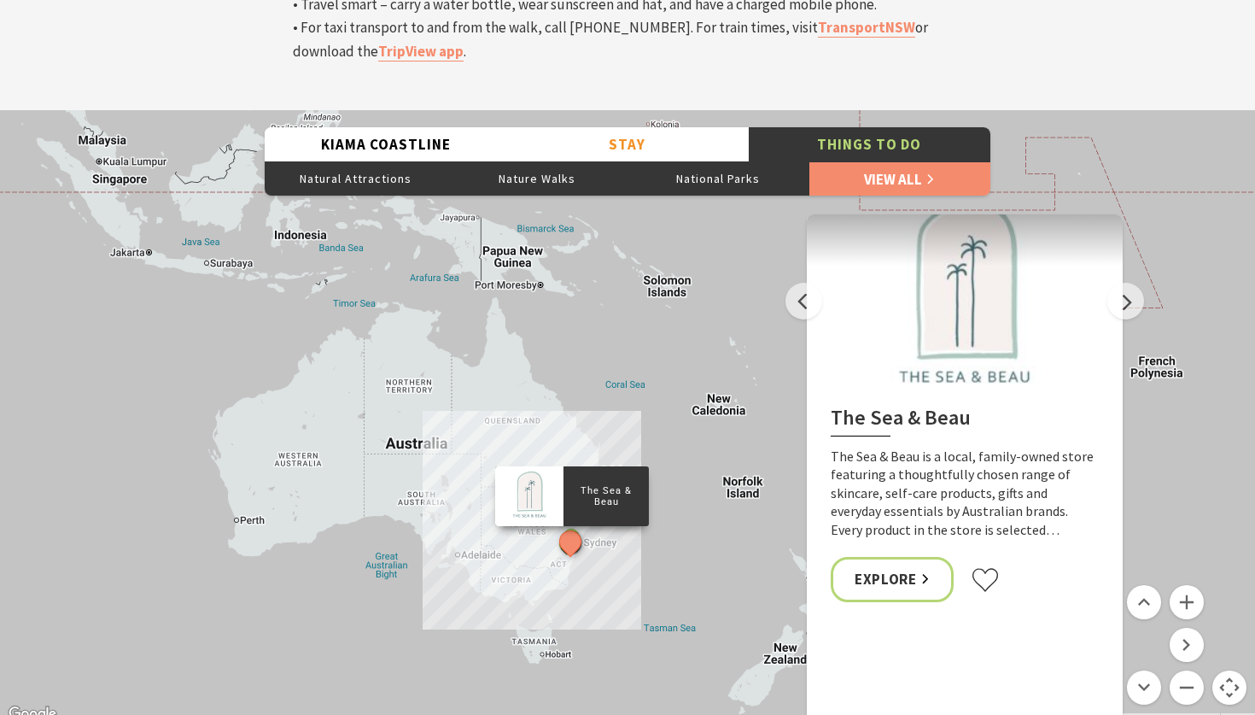
drag, startPoint x: 429, startPoint y: 368, endPoint x: 505, endPoint y: 368, distance: 76.8
click at [505, 368] on div "The Sea & Beau Hoddles Track, Kiama Illawarra Light Railway Museum Soul Revival…" at bounding box center [627, 417] width 1255 height 615
click at [1183, 585] on button "Zoom in" at bounding box center [1187, 602] width 34 height 34
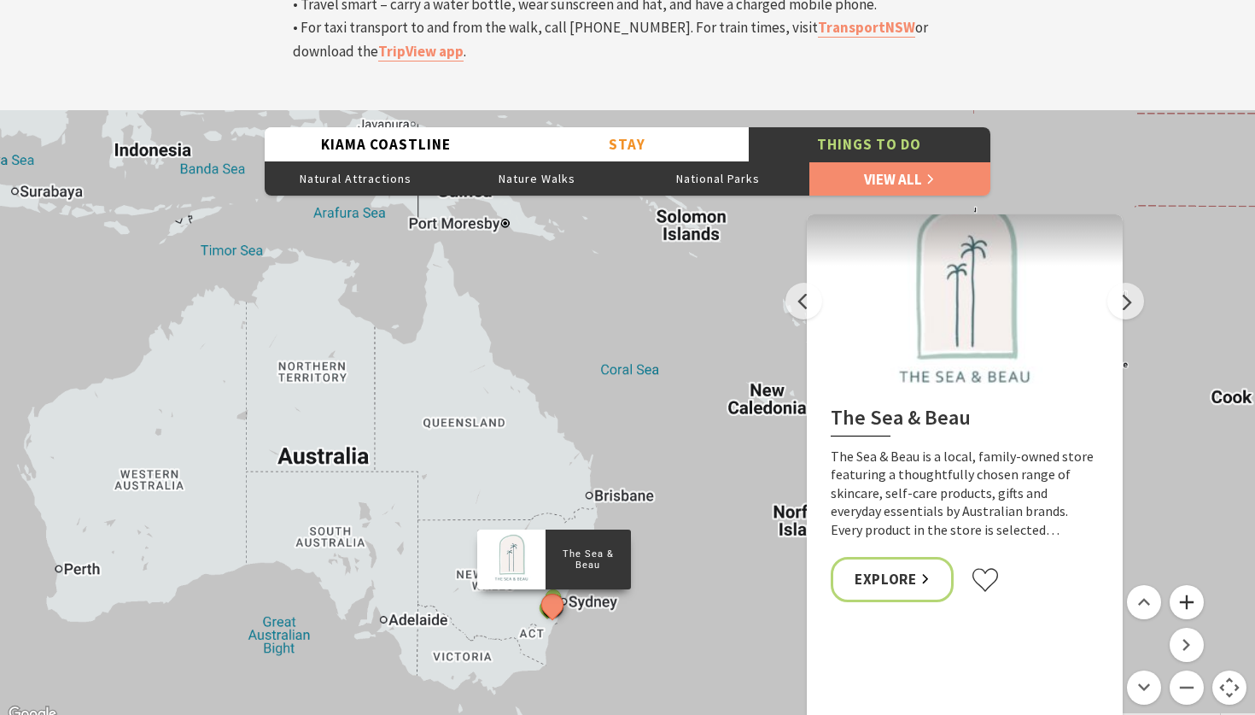
click at [1183, 585] on button "Zoom in" at bounding box center [1187, 602] width 34 height 34
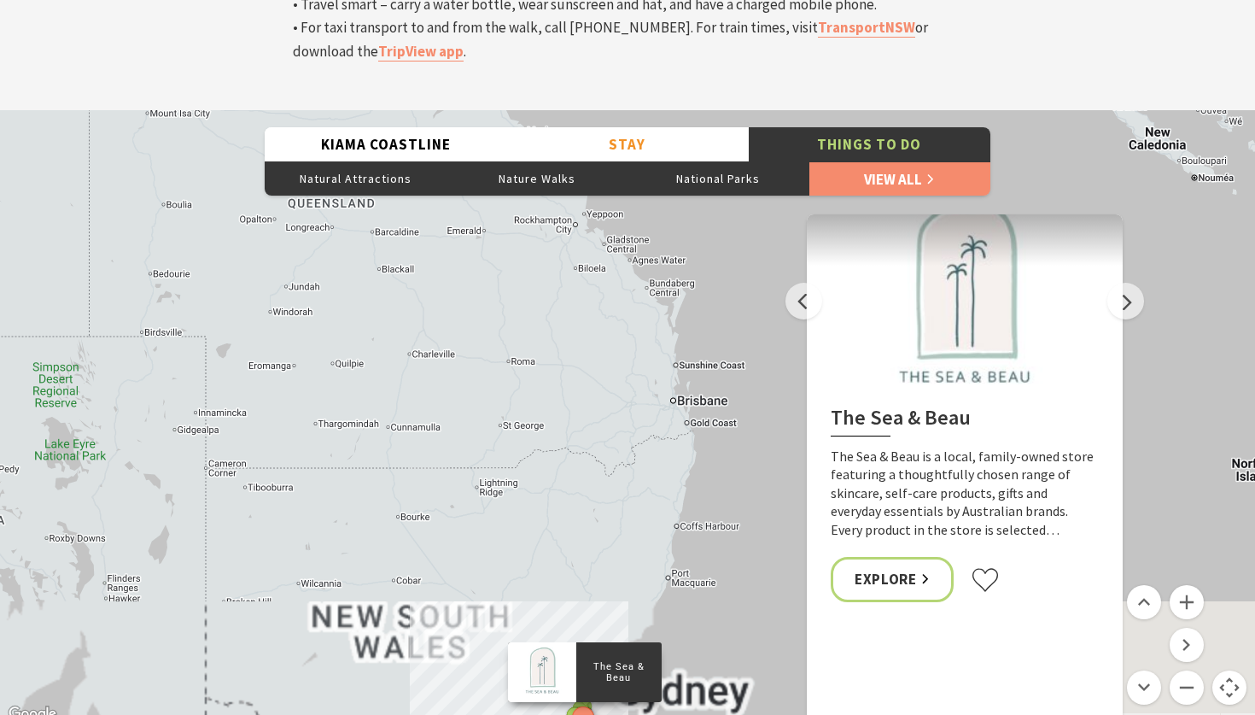
drag, startPoint x: 517, startPoint y: 470, endPoint x: 670, endPoint y: 233, distance: 282.0
click at [670, 233] on div "The Sea & Beau Hoddles Track, Kiama Illawarra Light Railway Museum Soul Revival…" at bounding box center [627, 417] width 1255 height 615
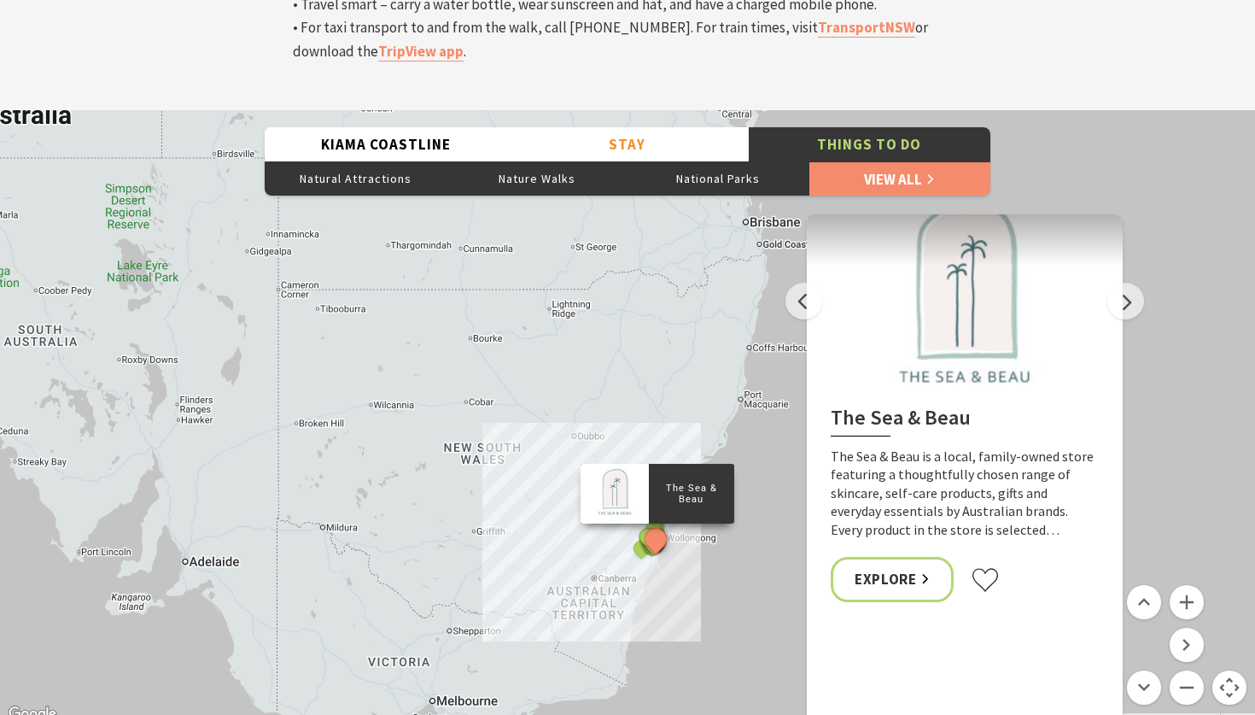
drag, startPoint x: 593, startPoint y: 451, endPoint x: 669, endPoint y: 268, distance: 197.9
click at [669, 464] on div "The Sea & Beau" at bounding box center [658, 494] width 154 height 60
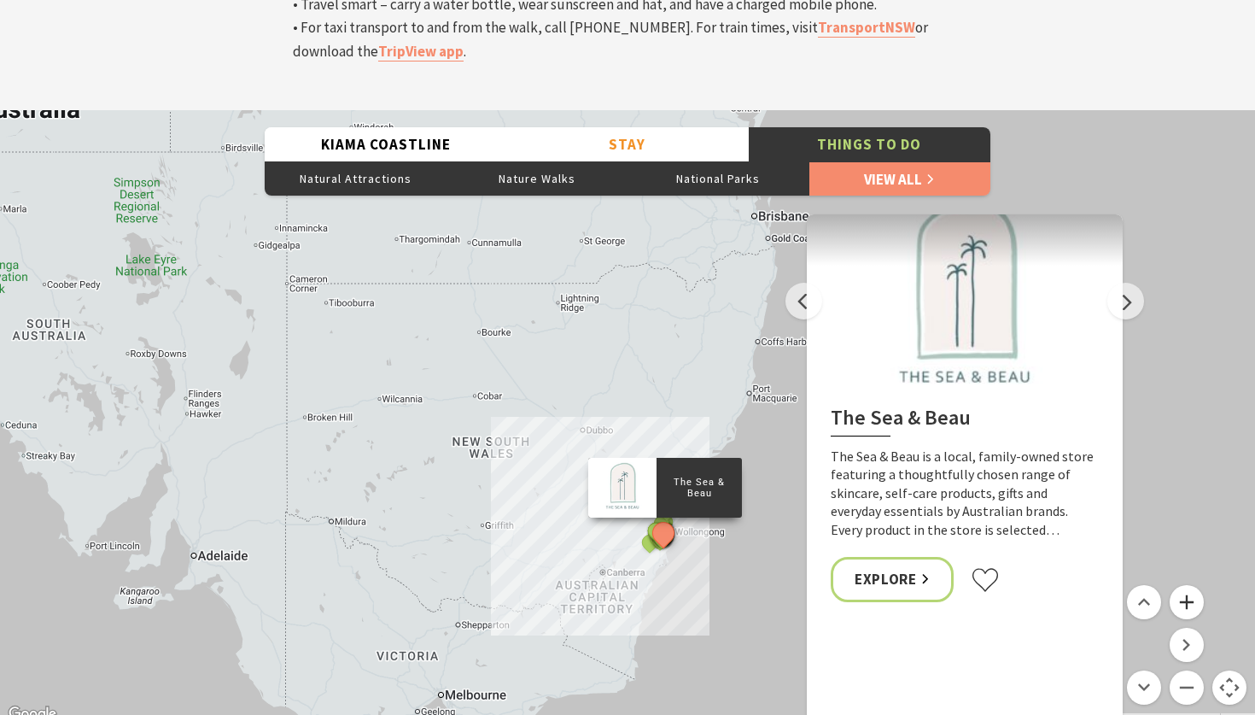
click at [1183, 585] on button "Zoom in" at bounding box center [1187, 602] width 34 height 34
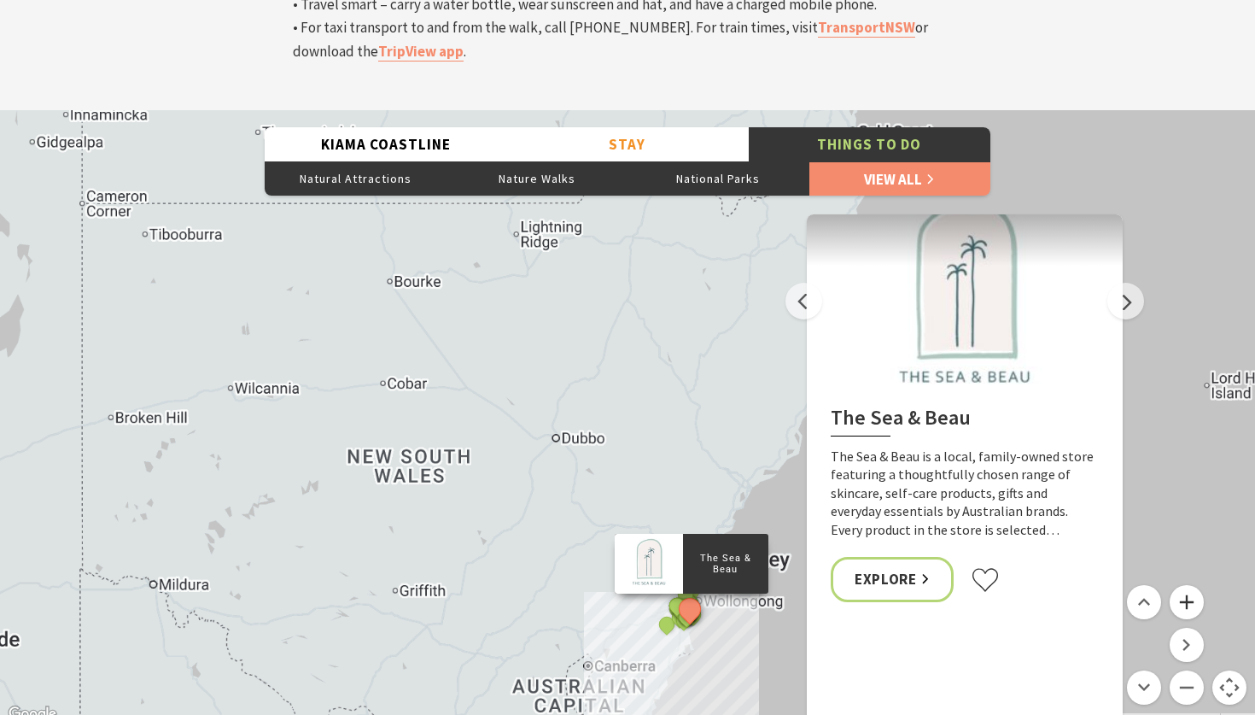
click at [1183, 585] on button "Zoom in" at bounding box center [1187, 602] width 34 height 34
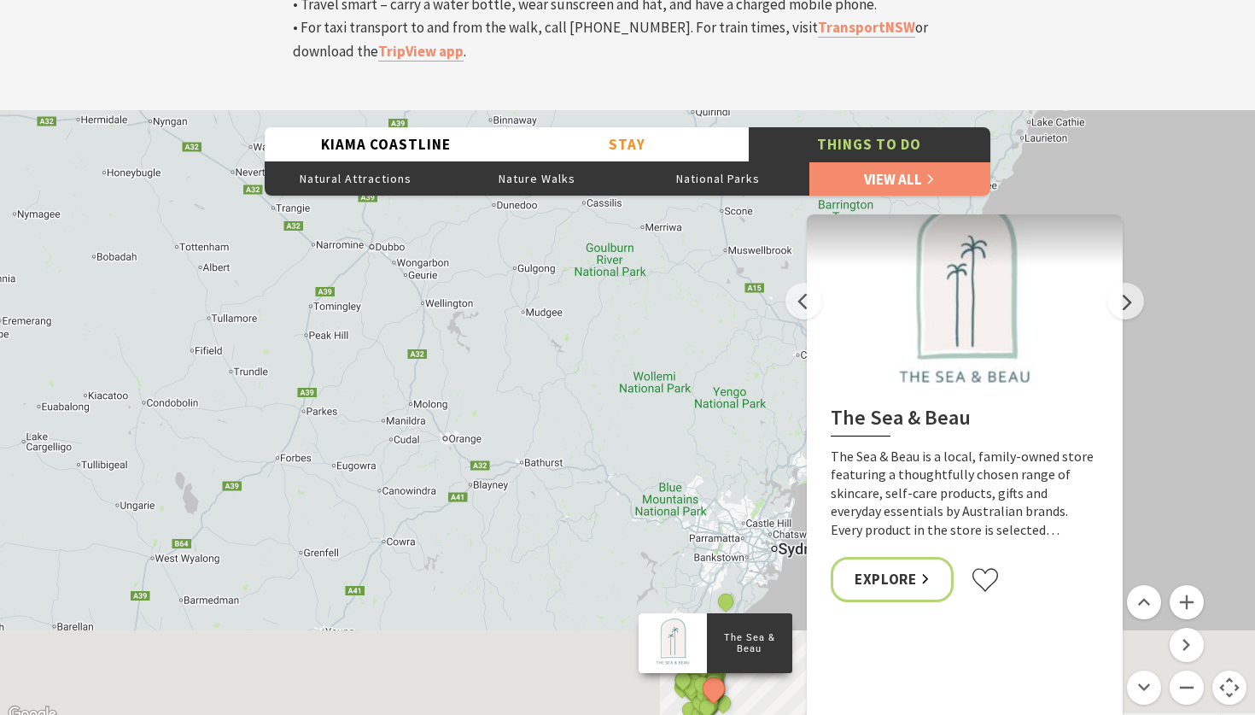
drag, startPoint x: 562, startPoint y: 398, endPoint x: 336, endPoint y: -4, distance: 461.4
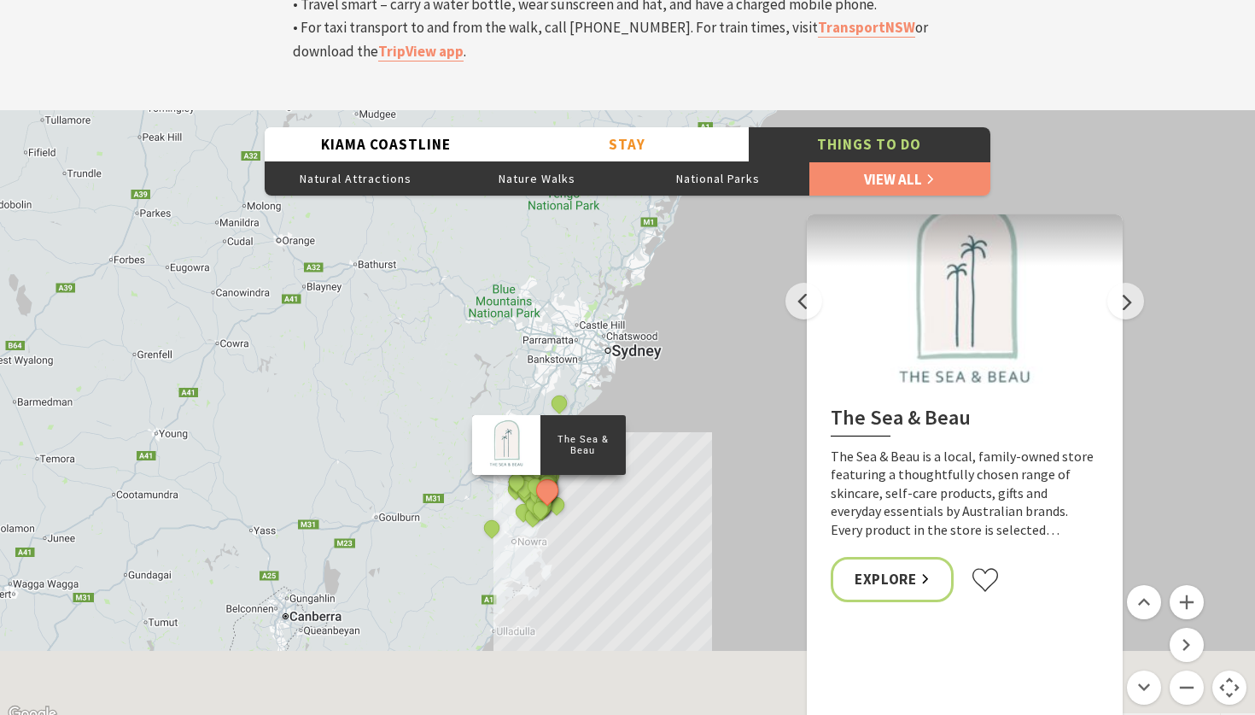
scroll to position [5879, 0]
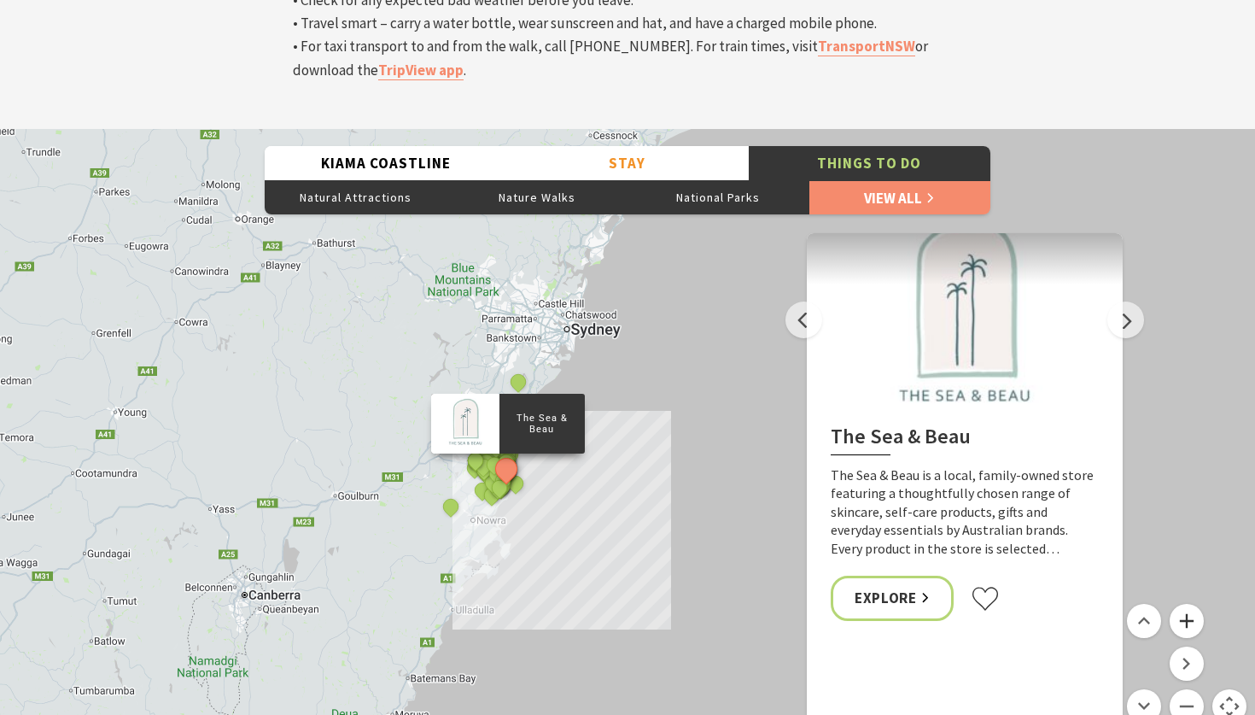
click at [1201, 604] on button "Zoom in" at bounding box center [1187, 621] width 34 height 34
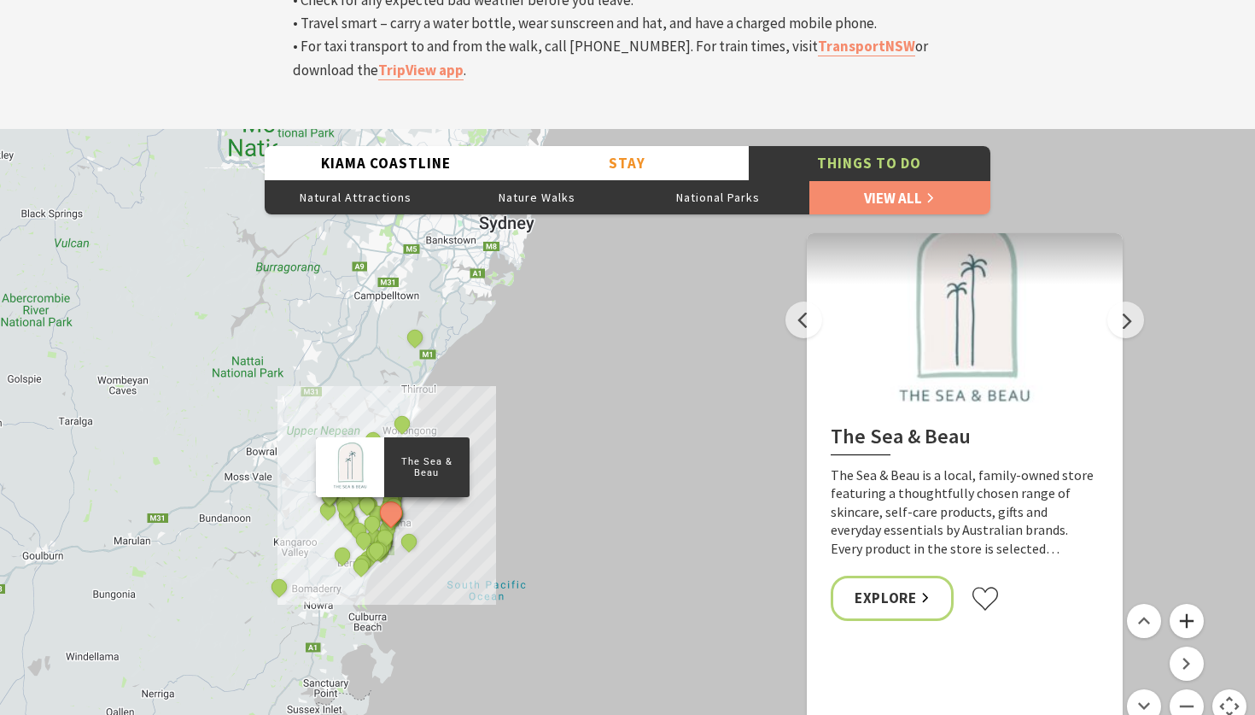
click at [1201, 604] on button "Zoom in" at bounding box center [1187, 621] width 34 height 34
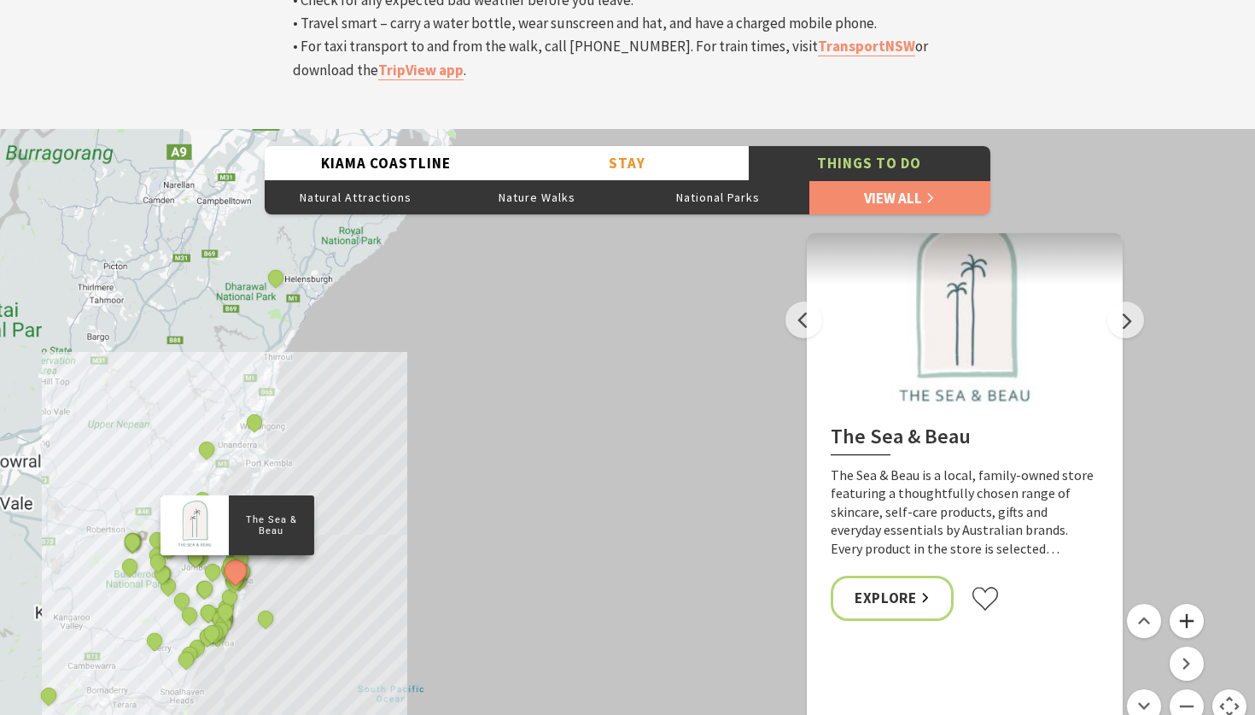
click at [1201, 604] on button "Zoom in" at bounding box center [1187, 621] width 34 height 34
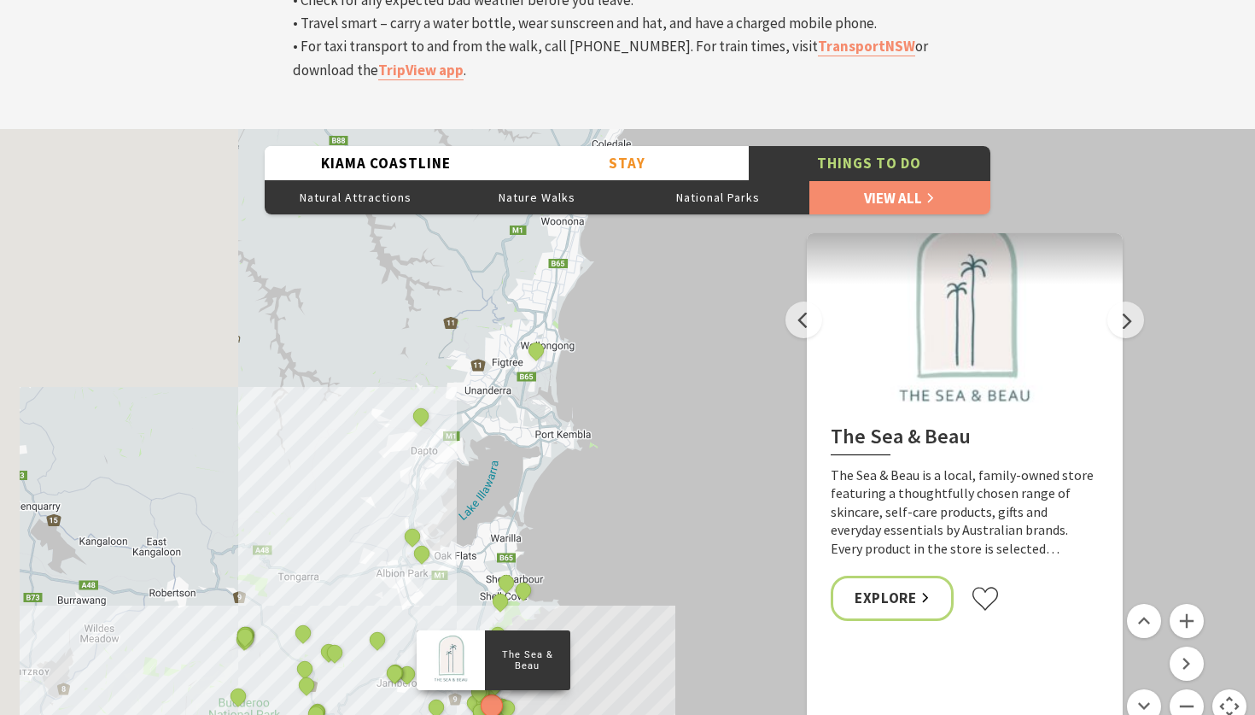
drag, startPoint x: 250, startPoint y: 388, endPoint x: 1069, endPoint y: 321, distance: 821.5
click at [1068, 321] on div "Kiama Coastline Stay Camping & Holiday Parks Hotels, Motels & Resorts Self Cont…" at bounding box center [627, 436] width 1255 height 615
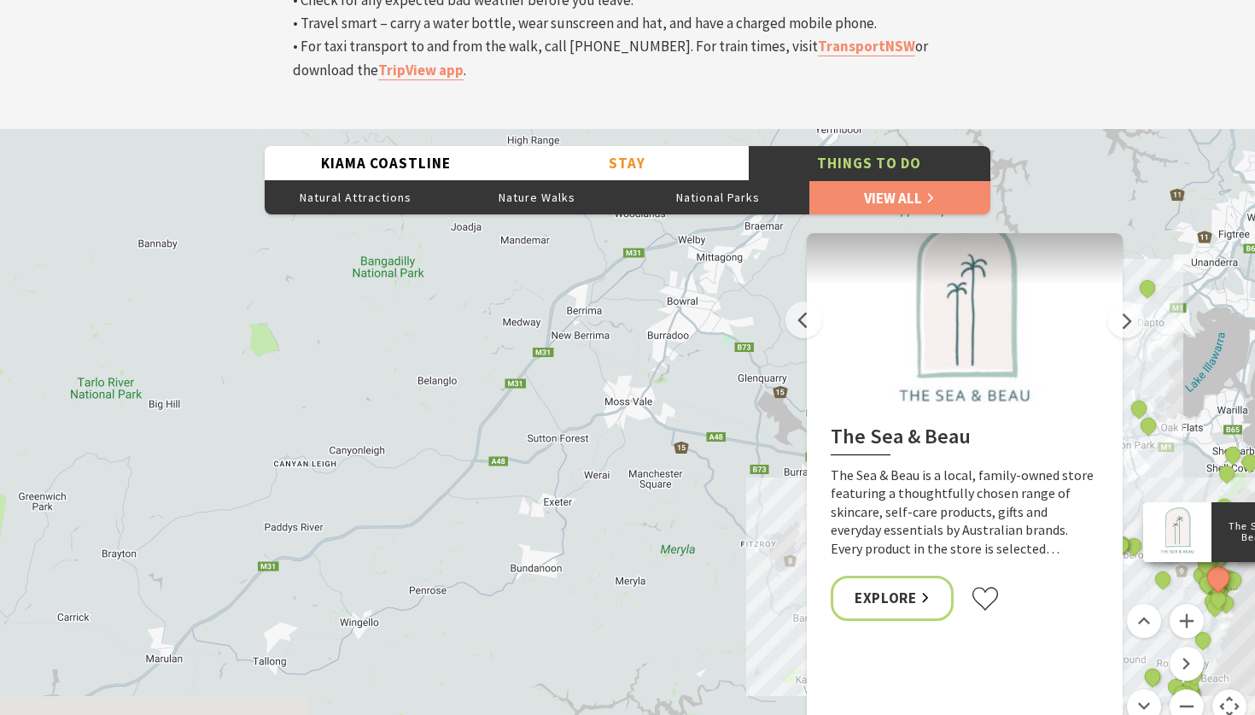
drag, startPoint x: 726, startPoint y: 349, endPoint x: 328, endPoint y: 249, distance: 410.2
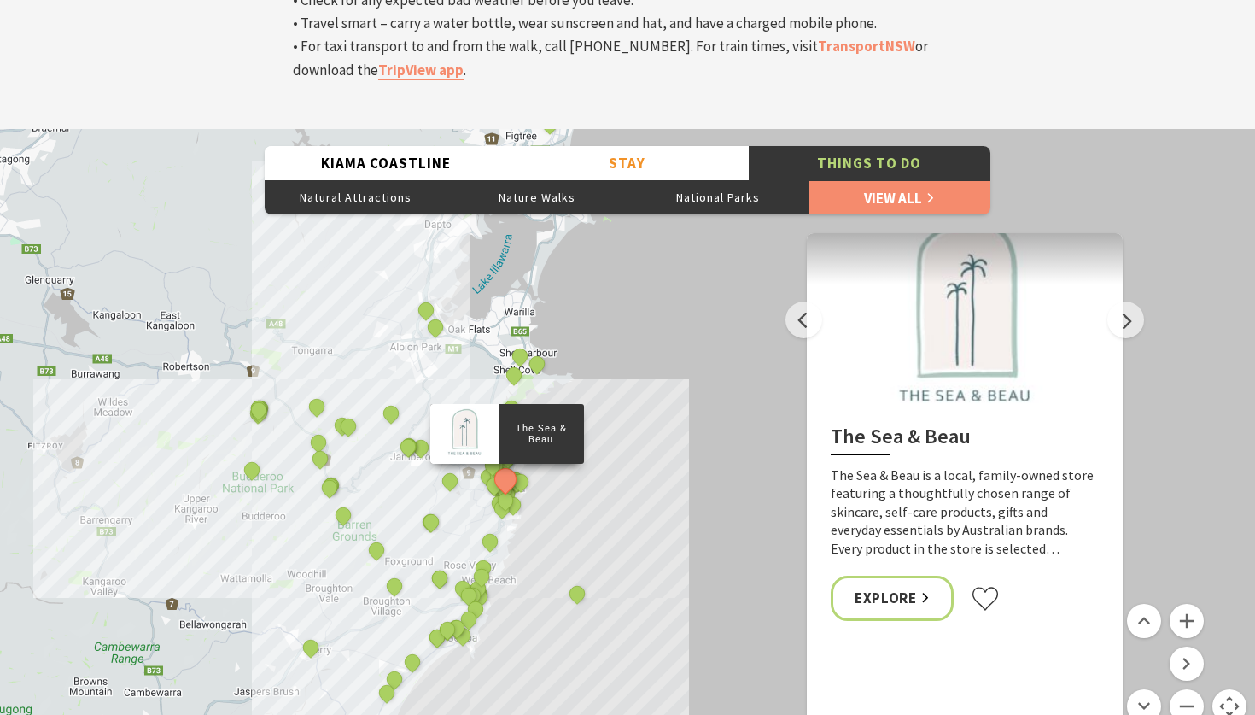
drag, startPoint x: 642, startPoint y: 301, endPoint x: 104, endPoint y: 239, distance: 541.5
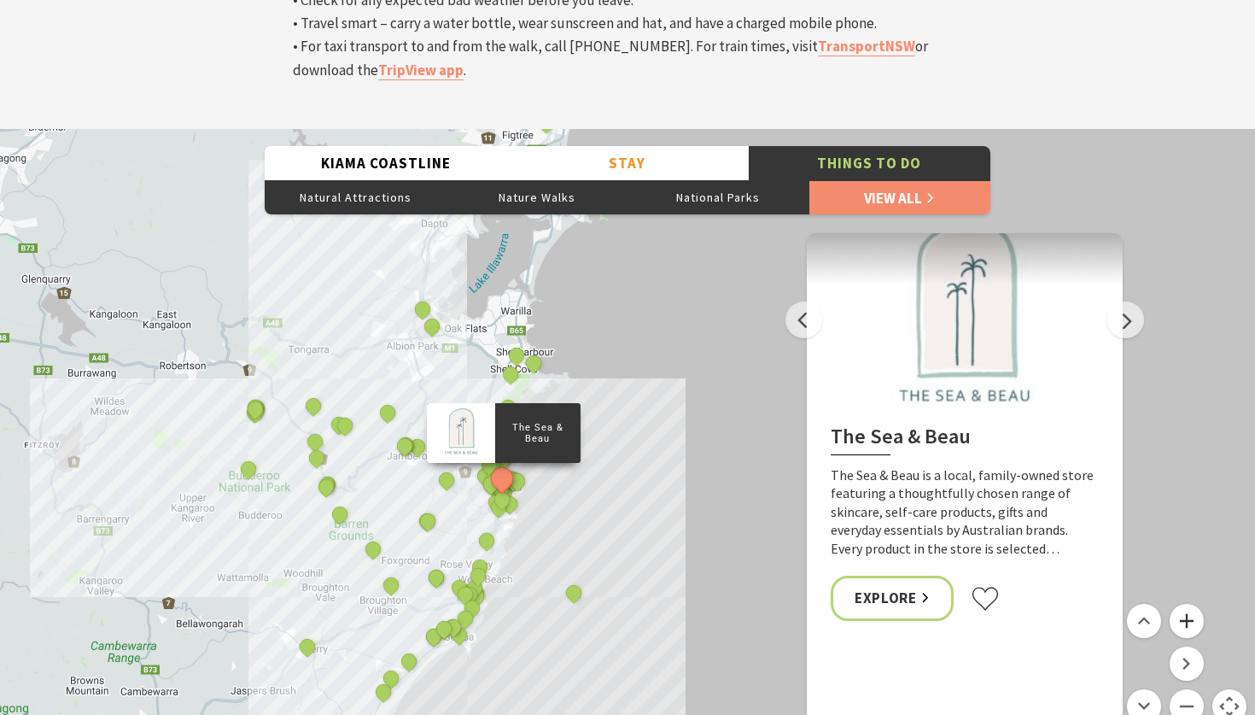
click at [1194, 604] on button "Zoom in" at bounding box center [1187, 621] width 34 height 34
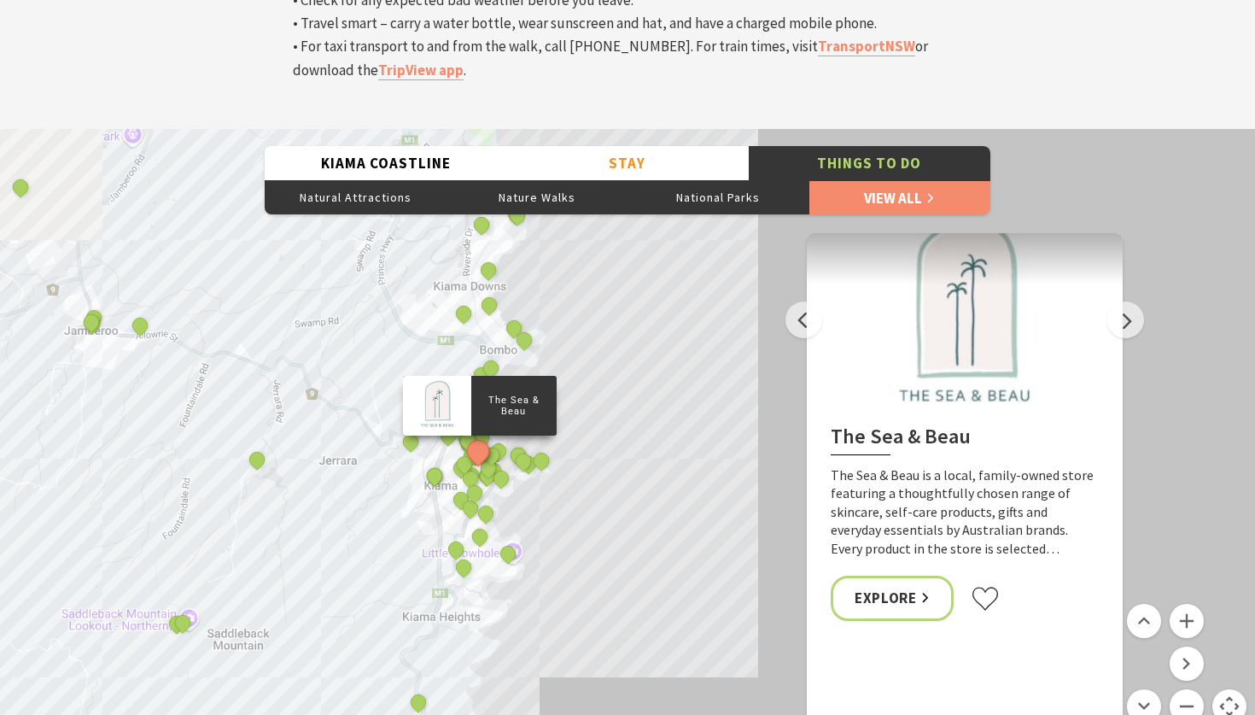
drag, startPoint x: 303, startPoint y: 473, endPoint x: 645, endPoint y: 287, distance: 388.9
click at [645, 287] on div "The Sea & Beau Hoddles Track, Kiama Illawarra Light Railway Museum Soul Revival…" at bounding box center [627, 436] width 1255 height 615
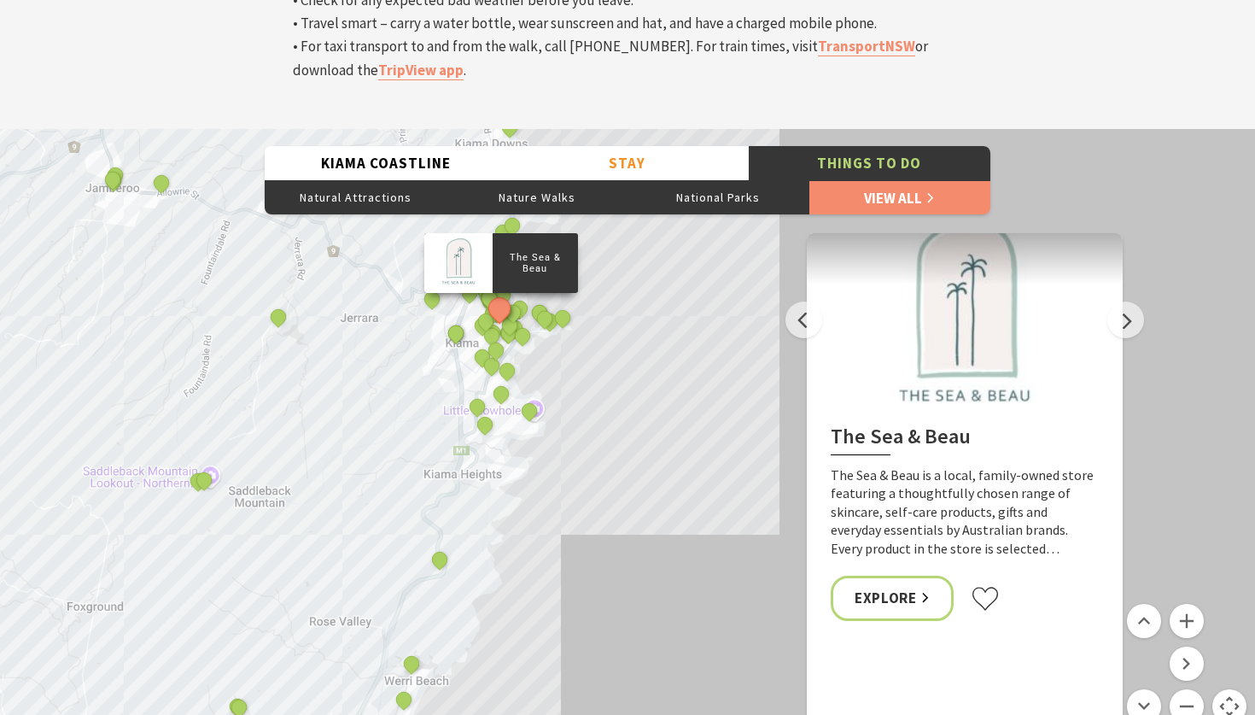
drag, startPoint x: 657, startPoint y: 365, endPoint x: 669, endPoint y: 222, distance: 143.1
click at [669, 299] on div "The Sea & Beau Hoddles Track, Kiama Illawarra Light Railway Museum Soul Revival…" at bounding box center [1266, 707] width 1255 height 816
click at [1188, 604] on button "Zoom in" at bounding box center [1187, 621] width 34 height 34
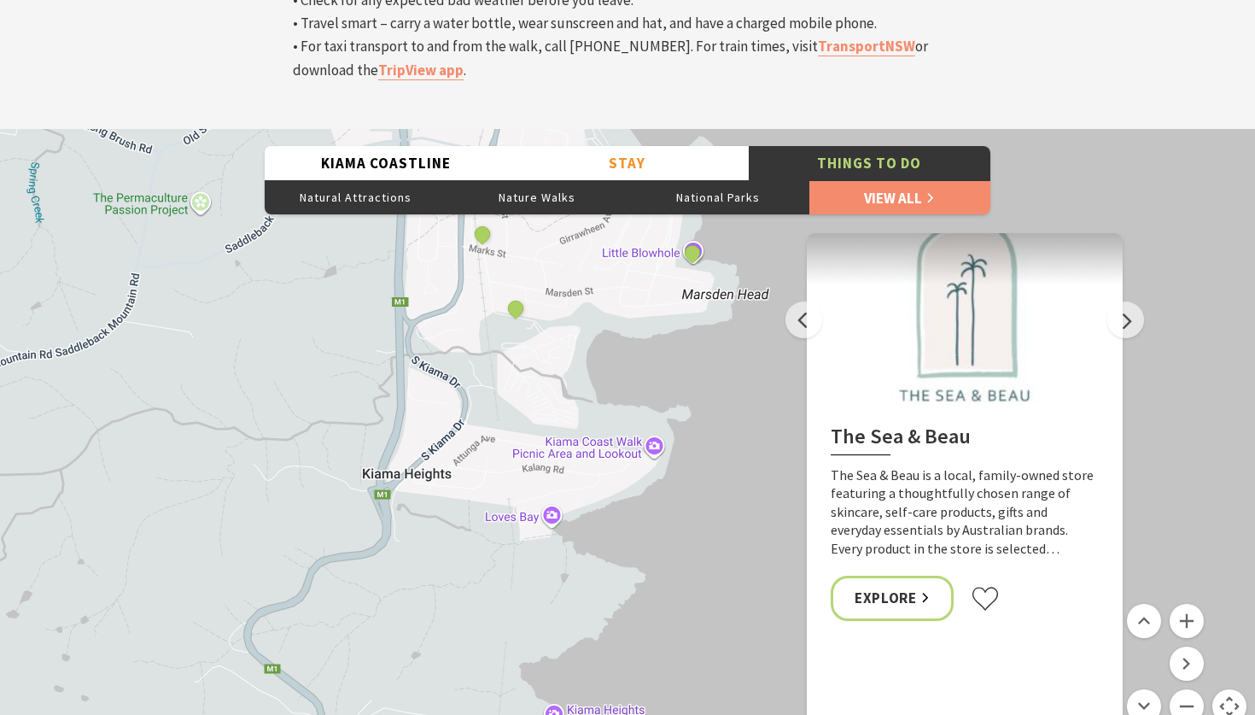
drag, startPoint x: 219, startPoint y: 364, endPoint x: 657, endPoint y: 231, distance: 458.6
click at [657, 229] on div "The Sea & Beau Hoddles Track, Kiama Illawarra Light Railway Museum Soul Revival…" at bounding box center [627, 436] width 1255 height 615
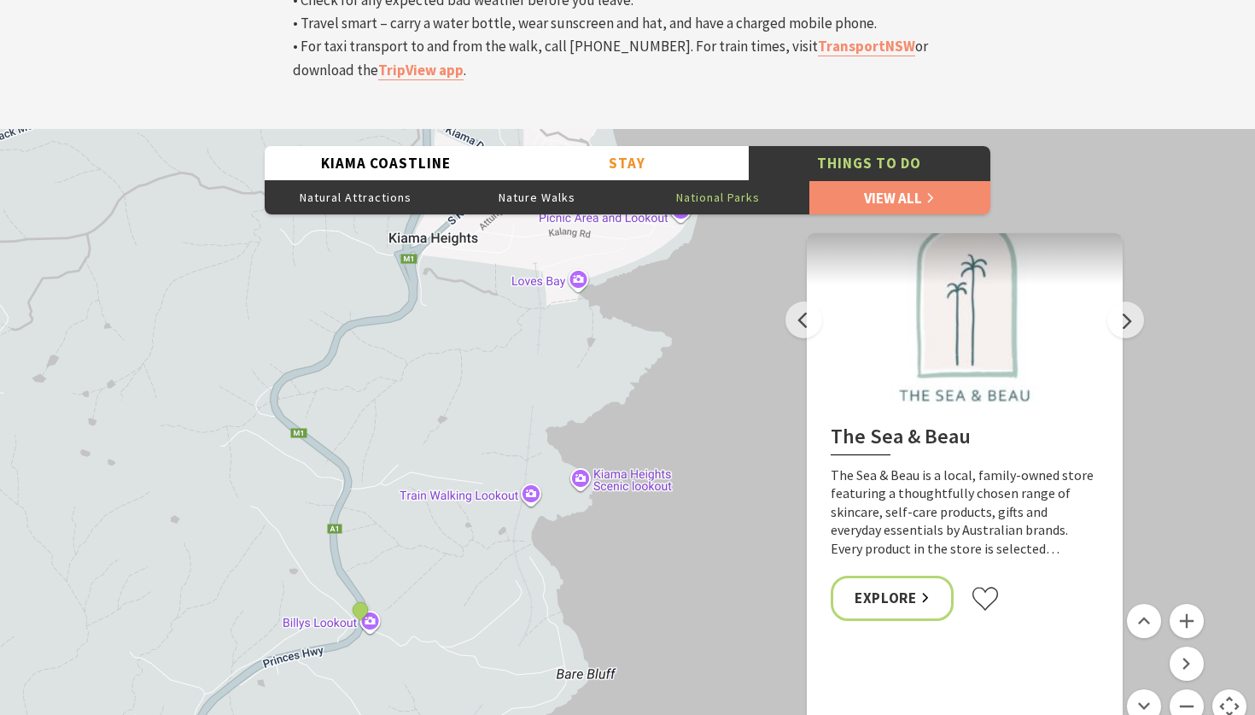
drag, startPoint x: 657, startPoint y: 231, endPoint x: 695, endPoint y: 7, distance: 226.8
click at [695, 129] on div "Kiama Coastline Stay Camping & Holiday Parks Hotels, Motels & Resorts Self Cont…" at bounding box center [627, 436] width 1255 height 615
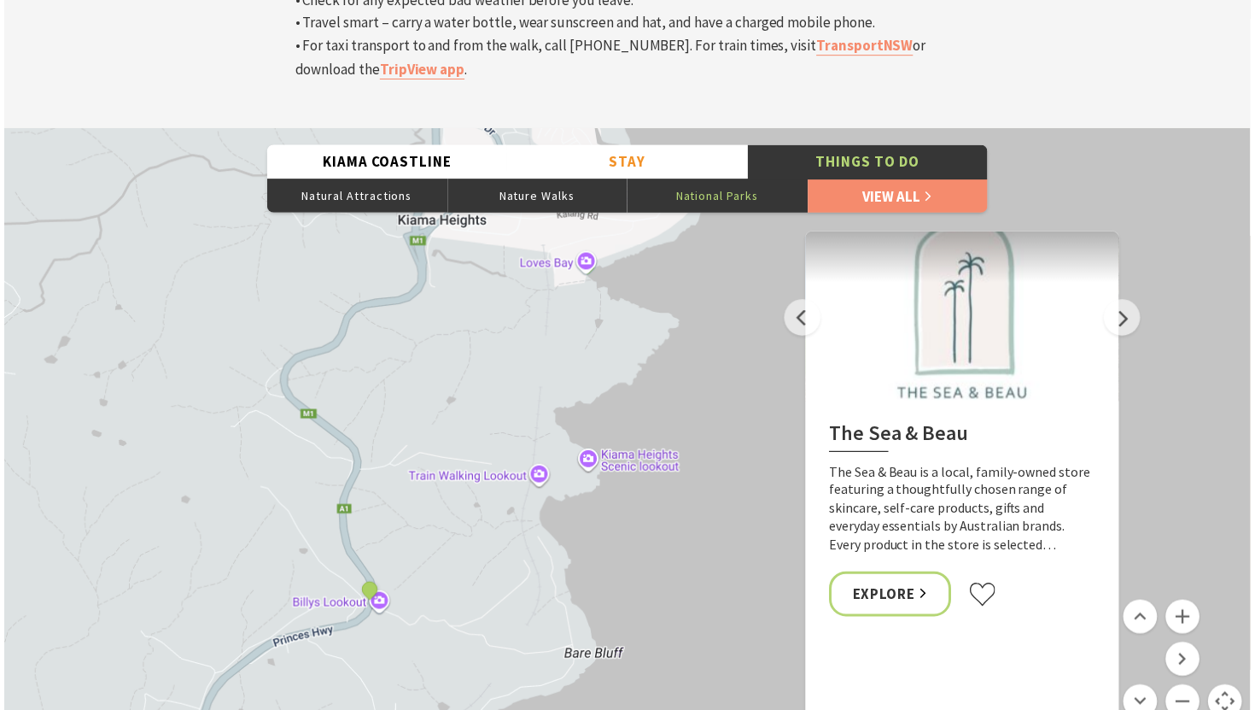
scroll to position [5878, 0]
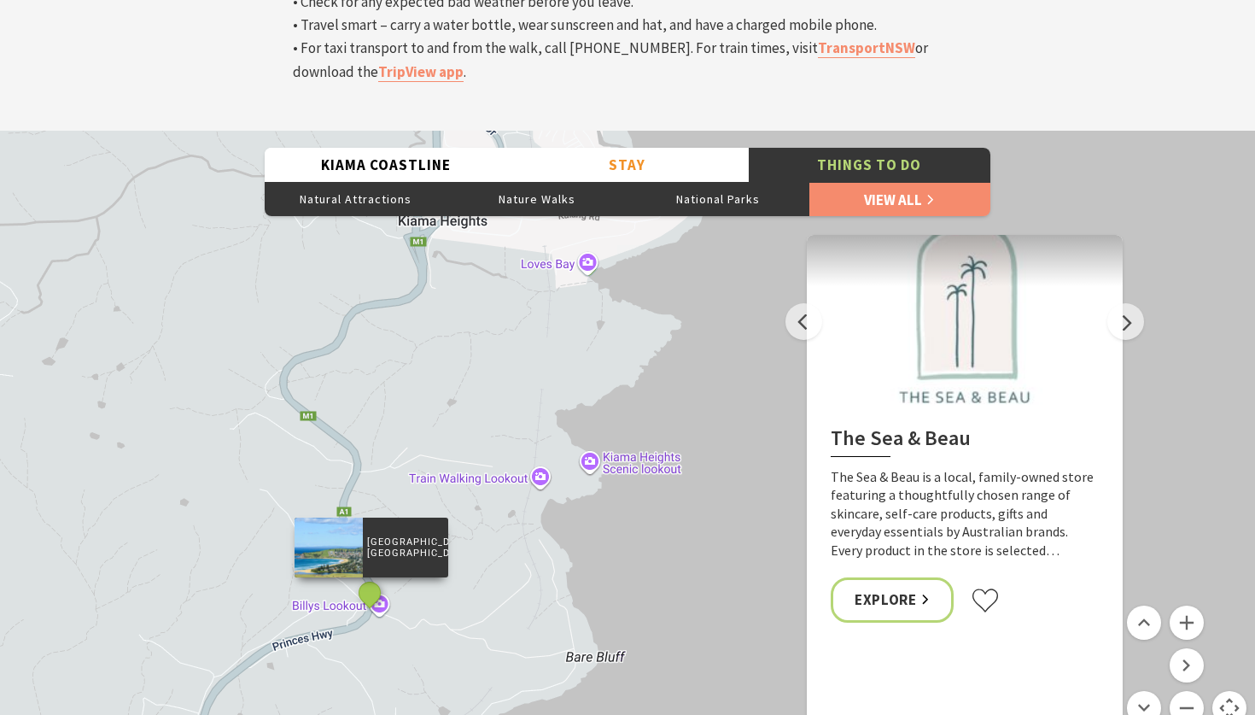
click at [368, 577] on button "See detail about Mt Pleasant Lookout, Kiama Heights" at bounding box center [370, 593] width 32 height 32
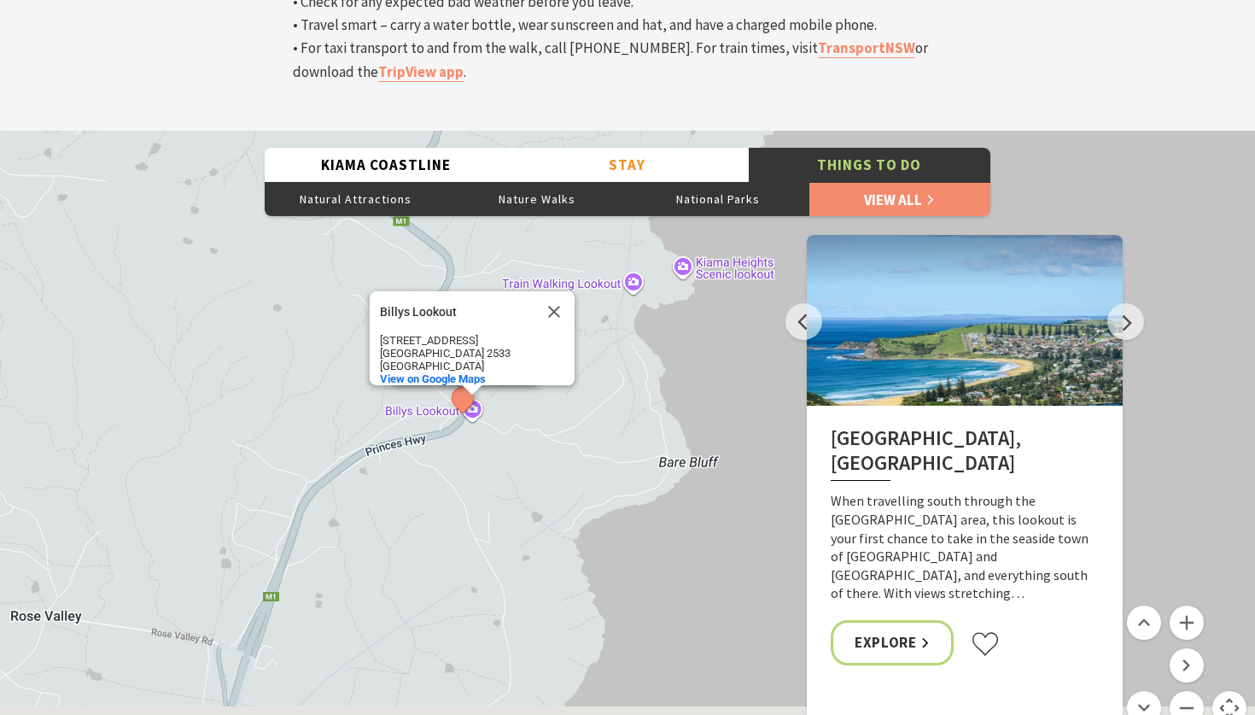
drag, startPoint x: 469, startPoint y: 429, endPoint x: 477, endPoint y: 122, distance: 307.5
click at [477, 131] on div "The Sea & Beau Hoddles Track, Kiama Illawarra Light Railway Museum Soul Revival…" at bounding box center [627, 438] width 1255 height 615
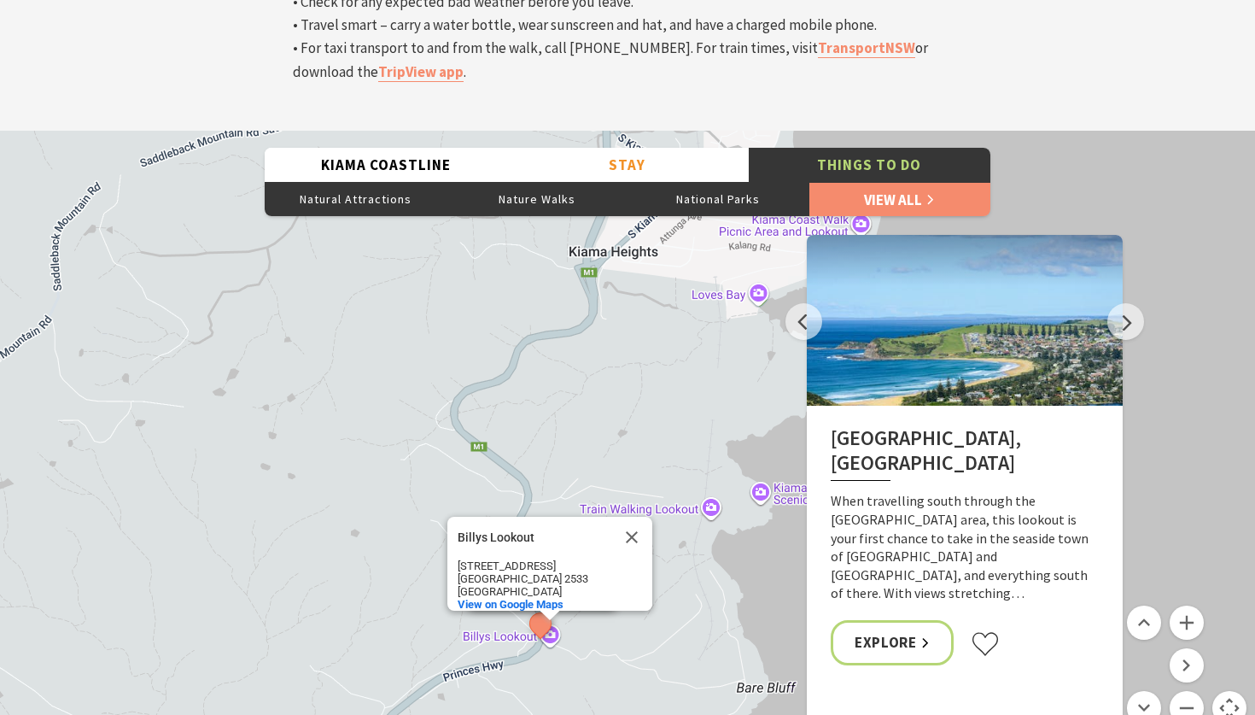
drag, startPoint x: 233, startPoint y: 247, endPoint x: 417, endPoint y: 604, distance: 402.1
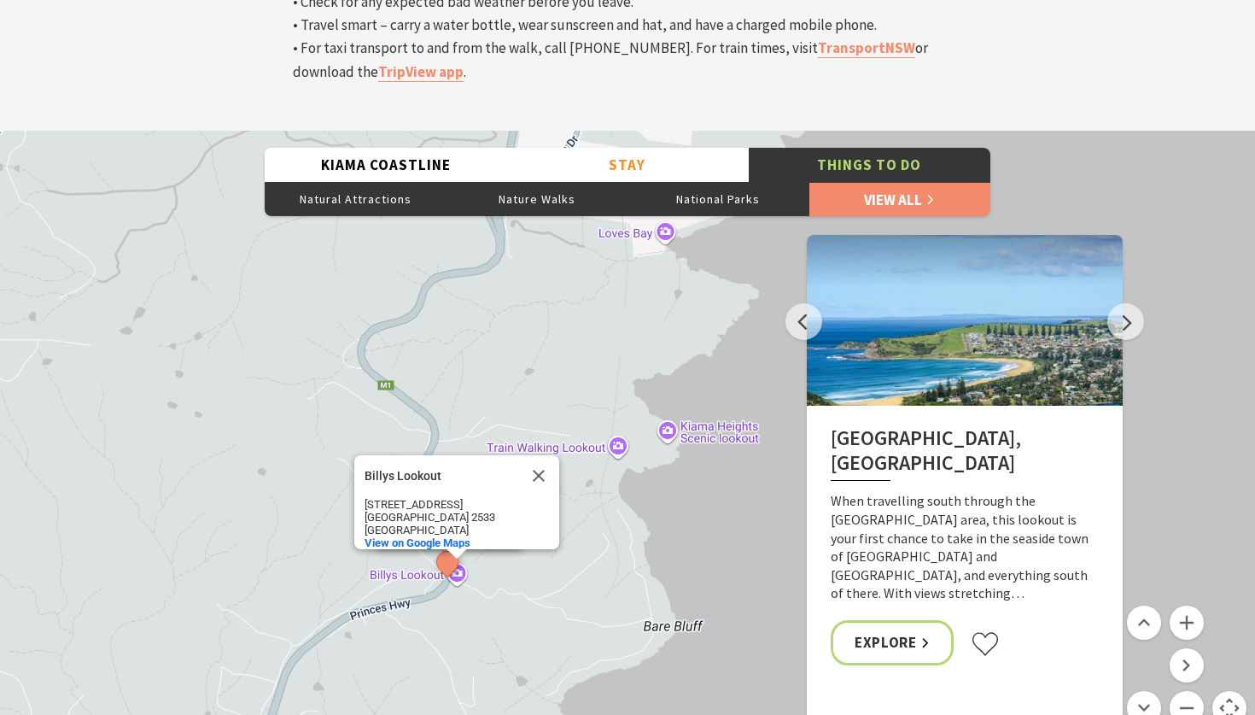
drag, startPoint x: 411, startPoint y: 501, endPoint x: 313, endPoint y: 437, distance: 116.5
click at [313, 437] on div "The Sea & Beau Hoddles Track, Kiama Illawarra Light Railway Museum Soul Revival…" at bounding box center [627, 438] width 1255 height 615
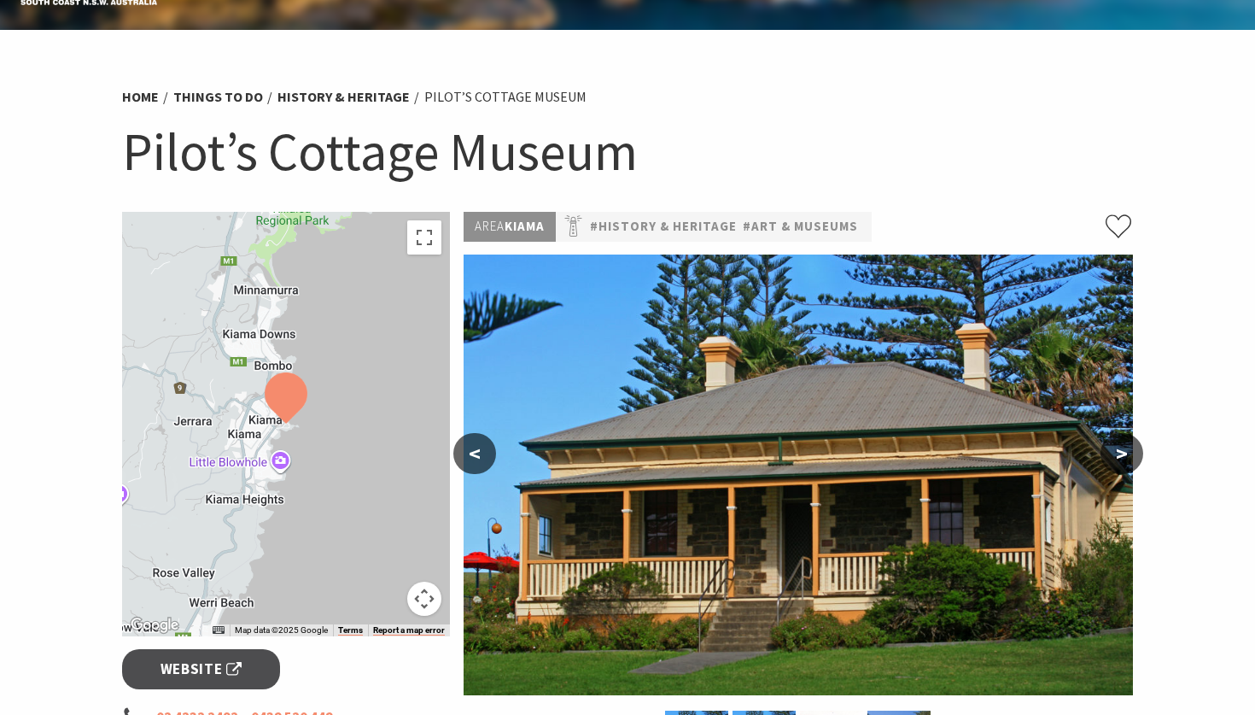
scroll to position [66, 0]
